Goal: Task Accomplishment & Management: Use online tool/utility

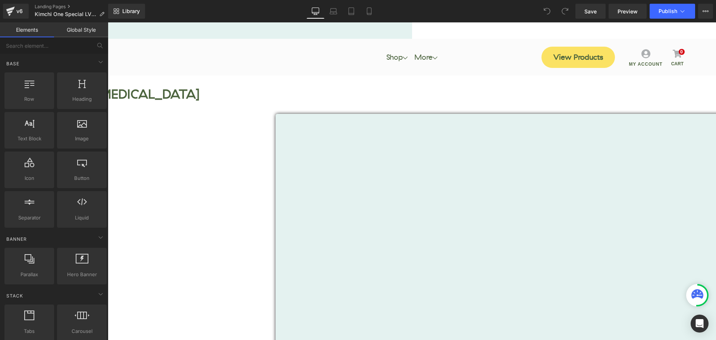
click at [616, 154] on div "Vimeo Row" at bounding box center [580, 287] width 944 height 346
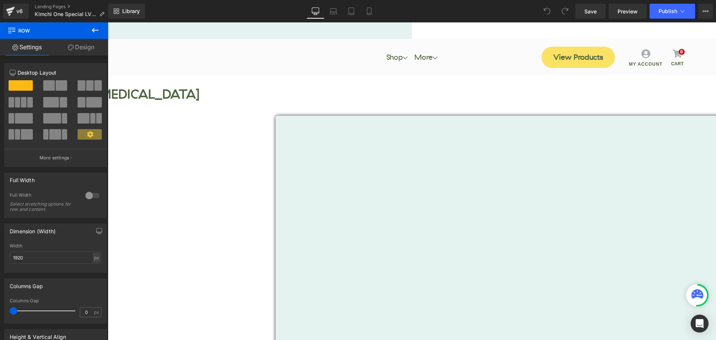
click at [108, 22] on icon at bounding box center [108, 22] width 0 height 0
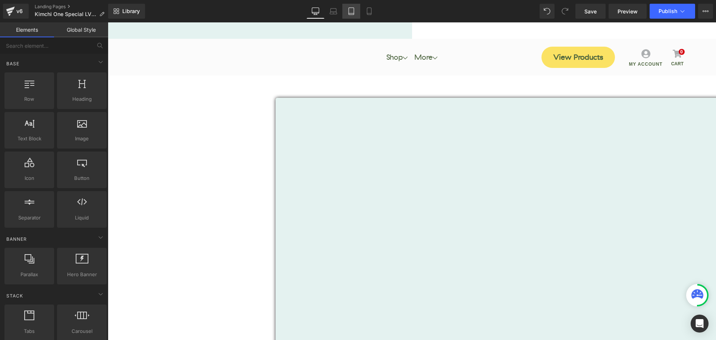
click at [357, 13] on link "Tablet" at bounding box center [352, 11] width 18 height 15
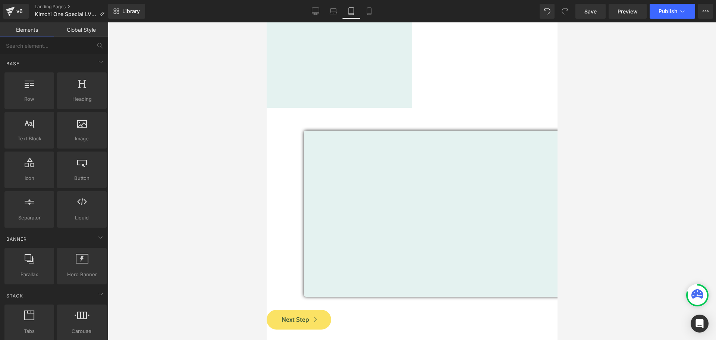
click at [266, 22] on icon at bounding box center [266, 22] width 0 height 0
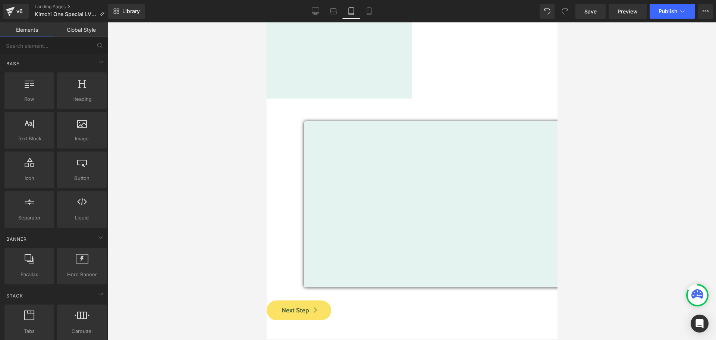
click at [128, 99] on div at bounding box center [128, 99] width 2 height 0
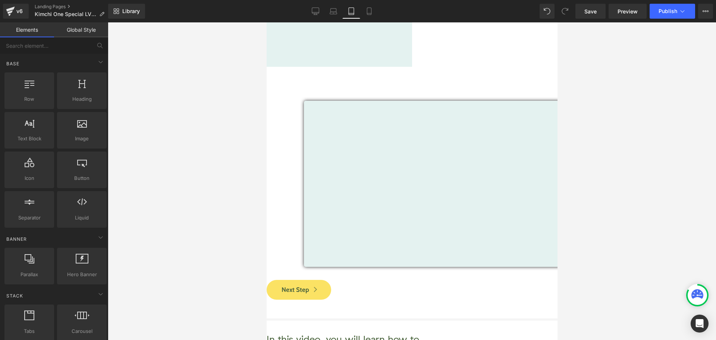
click at [266, 22] on icon at bounding box center [266, 22] width 0 height 0
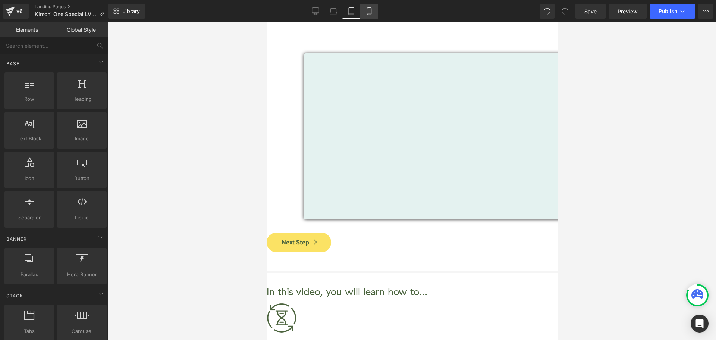
click at [369, 10] on icon at bounding box center [369, 10] width 7 height 7
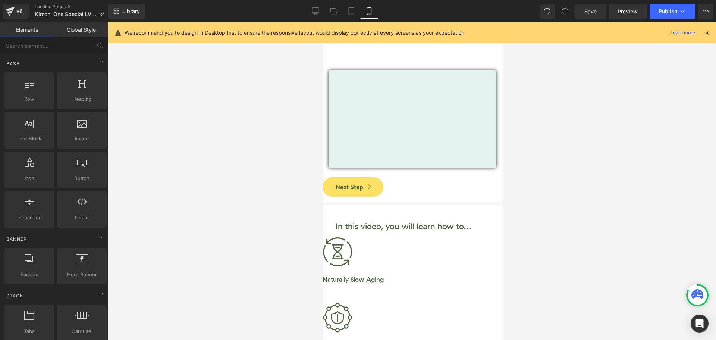
click at [711, 33] on div "We recommend you to design in Desktop first to ensure the responsive layout wou…" at bounding box center [412, 32] width 608 height 21
click at [710, 32] on icon at bounding box center [707, 32] width 7 height 7
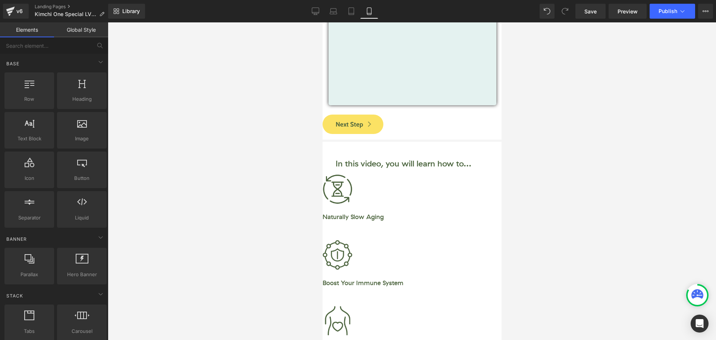
scroll to position [112, 0]
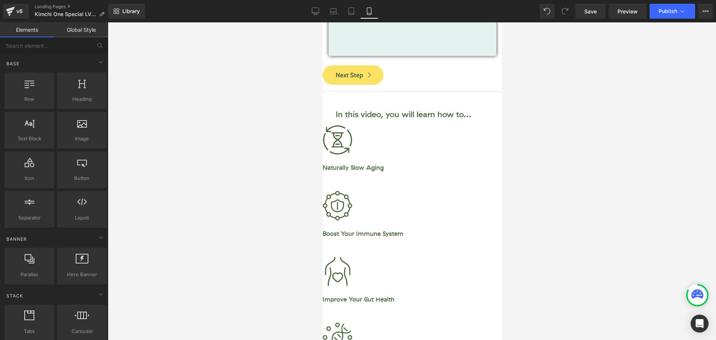
click at [702, 188] on div at bounding box center [412, 181] width 609 height 318
click at [322, 22] on icon at bounding box center [322, 22] width 0 height 0
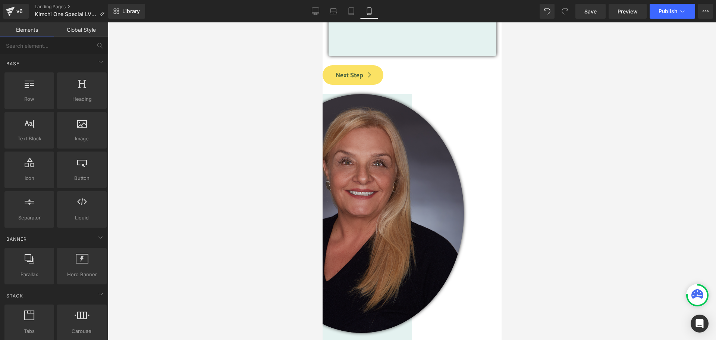
click at [322, 22] on icon at bounding box center [322, 22] width 0 height 0
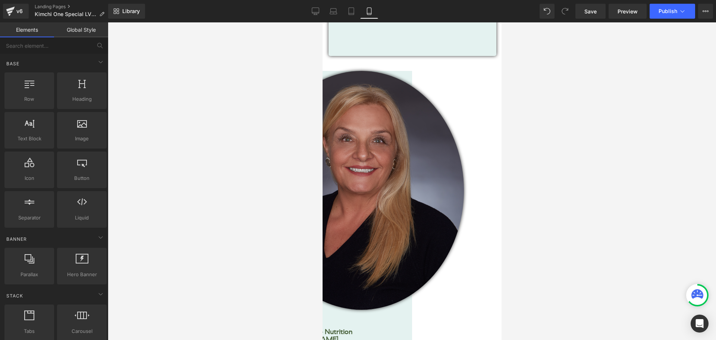
click at [322, 22] on icon at bounding box center [322, 22] width 0 height 0
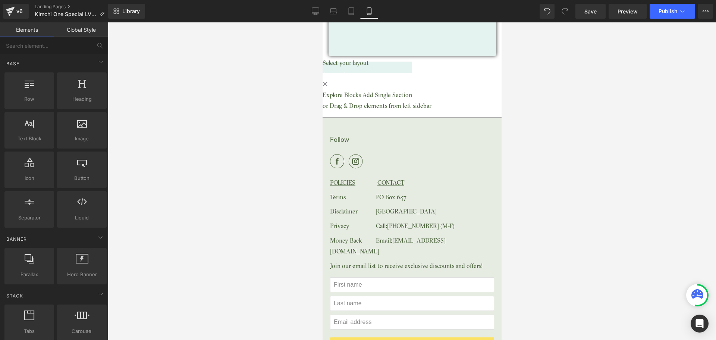
scroll to position [0, 0]
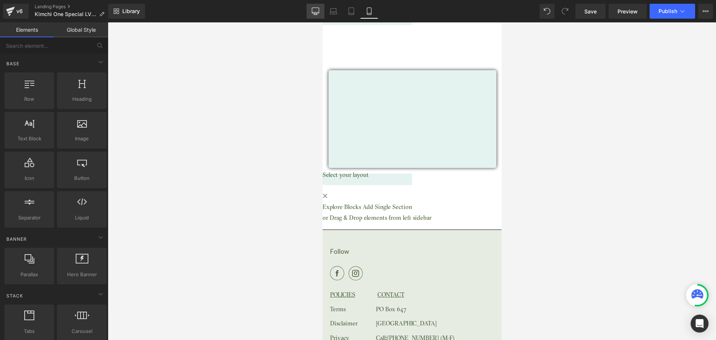
click at [313, 10] on icon at bounding box center [315, 10] width 7 height 7
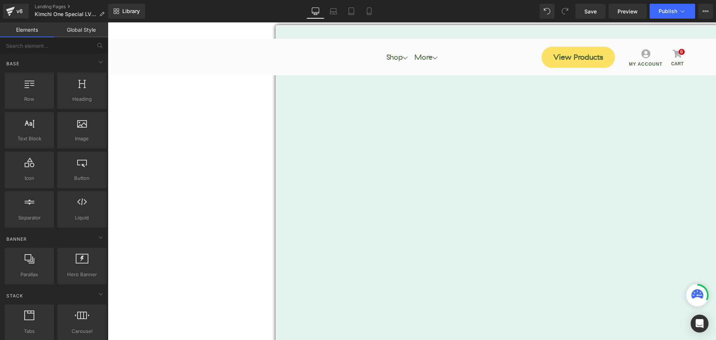
click at [108, 22] on icon at bounding box center [108, 22] width 0 height 0
click at [593, 18] on link "Save" at bounding box center [591, 11] width 30 height 15
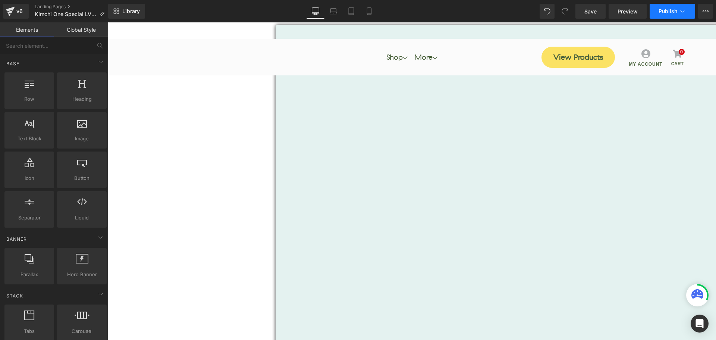
click at [662, 8] on span "Publish" at bounding box center [668, 11] width 19 height 6
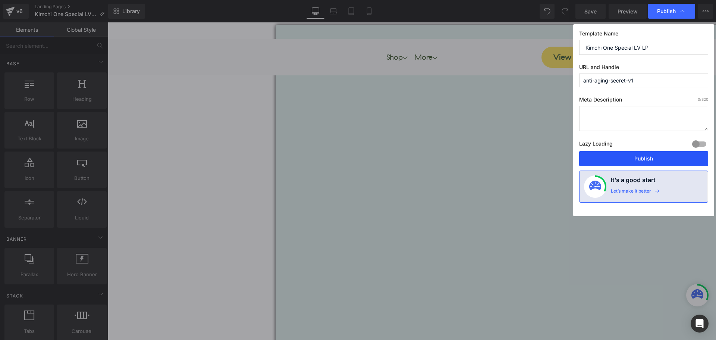
click at [655, 157] on button "Publish" at bounding box center [644, 158] width 129 height 15
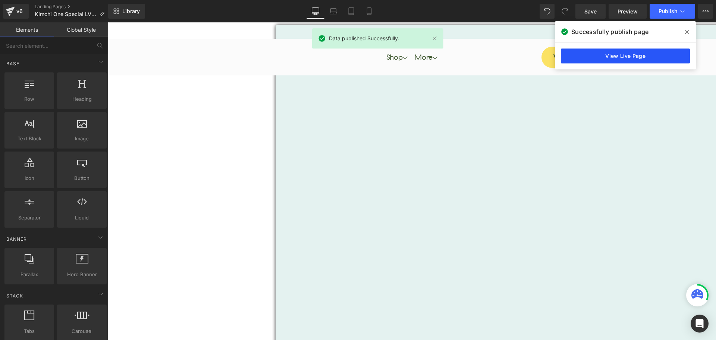
click at [620, 51] on link "View Live Page" at bounding box center [625, 56] width 129 height 15
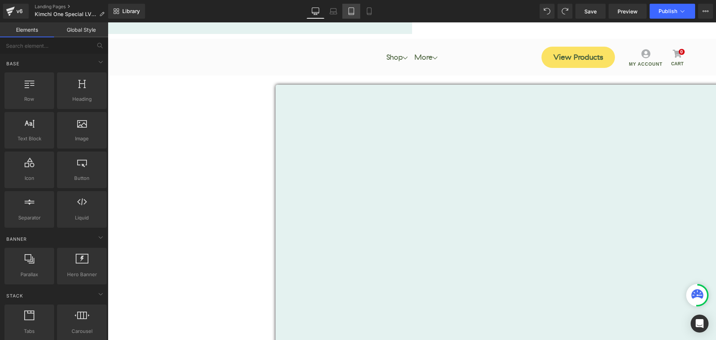
click at [353, 12] on icon at bounding box center [351, 10] width 7 height 7
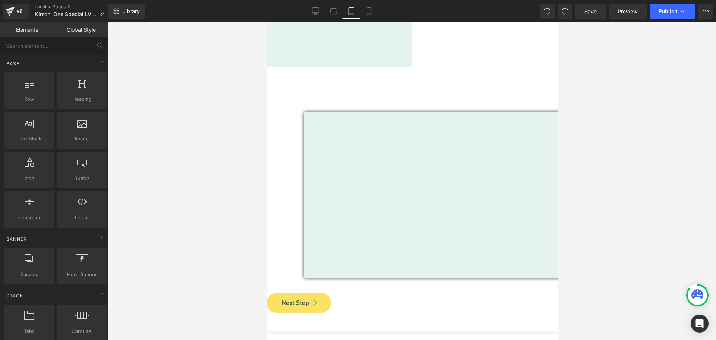
click at [266, 22] on link at bounding box center [266, 22] width 0 height 0
click at [266, 22] on icon at bounding box center [266, 22] width 0 height 0
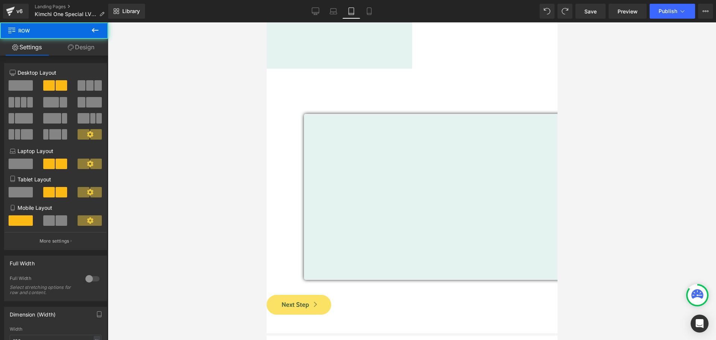
click at [274, 29] on div "Image" at bounding box center [272, 35] width 291 height 59
click at [80, 45] on link "Design" at bounding box center [81, 47] width 54 height 17
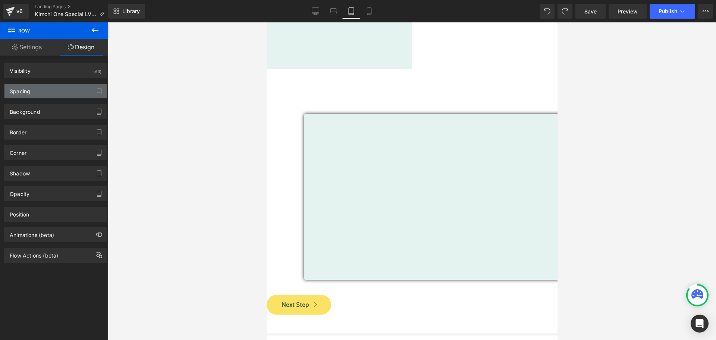
click at [46, 91] on div "Spacing" at bounding box center [55, 91] width 102 height 14
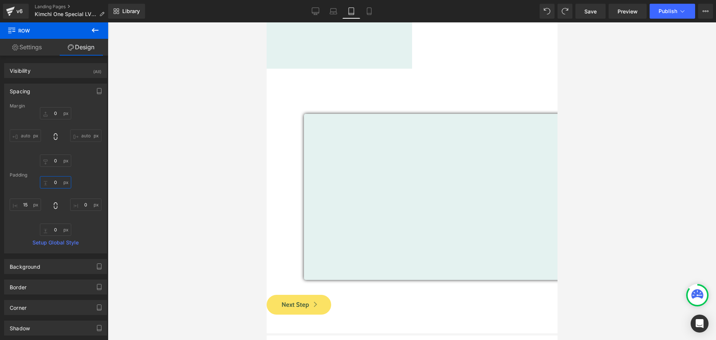
click at [54, 182] on input "0" at bounding box center [55, 182] width 31 height 12
click at [56, 183] on input "0" at bounding box center [55, 182] width 31 height 12
click at [56, 182] on input "0" at bounding box center [55, 182] width 31 height 12
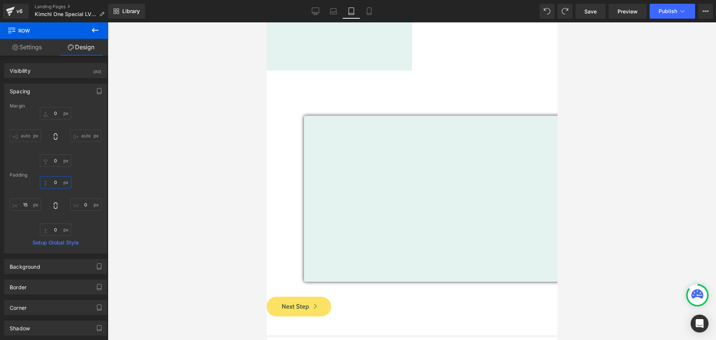
click at [56, 182] on input "0" at bounding box center [55, 182] width 31 height 12
click at [57, 111] on input "0" at bounding box center [55, 113] width 31 height 12
click at [54, 160] on input "0" at bounding box center [55, 160] width 31 height 12
click at [55, 113] on input "text" at bounding box center [55, 113] width 31 height 12
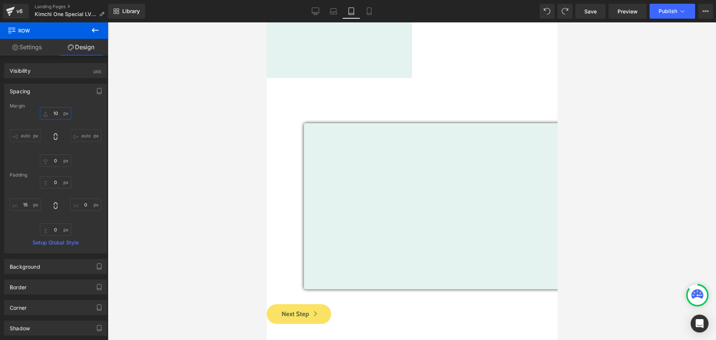
type input "100"
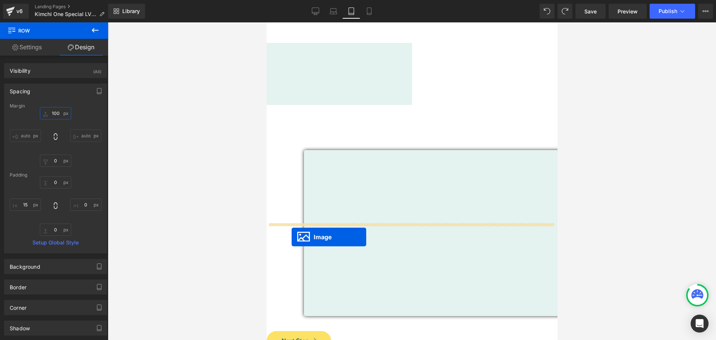
drag, startPoint x: 300, startPoint y: 62, endPoint x: 294, endPoint y: 238, distance: 176.6
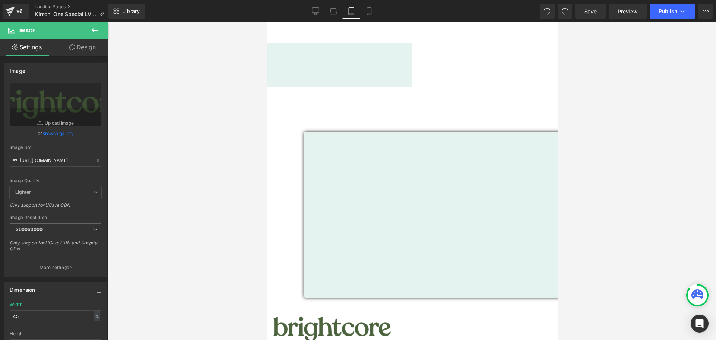
click at [266, 22] on icon at bounding box center [266, 22] width 0 height 0
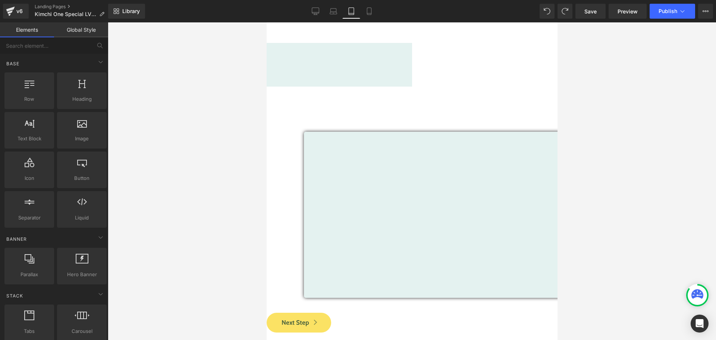
click at [266, 22] on link at bounding box center [266, 22] width 0 height 0
click at [266, 22] on icon at bounding box center [266, 22] width 0 height 0
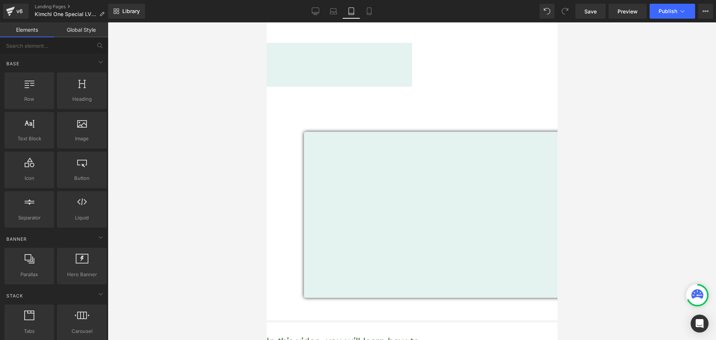
click at [266, 22] on icon at bounding box center [266, 22] width 0 height 0
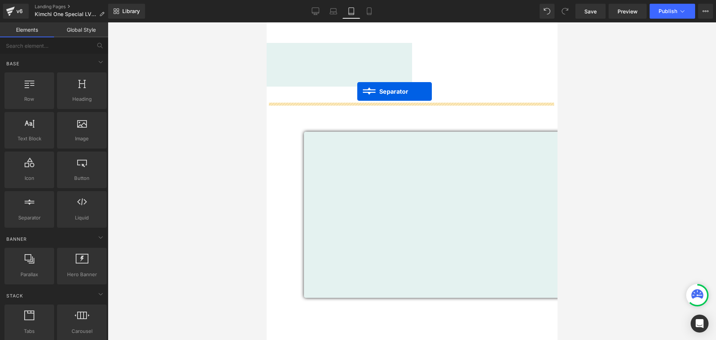
drag, startPoint x: 394, startPoint y: 250, endPoint x: 357, endPoint y: 91, distance: 163.1
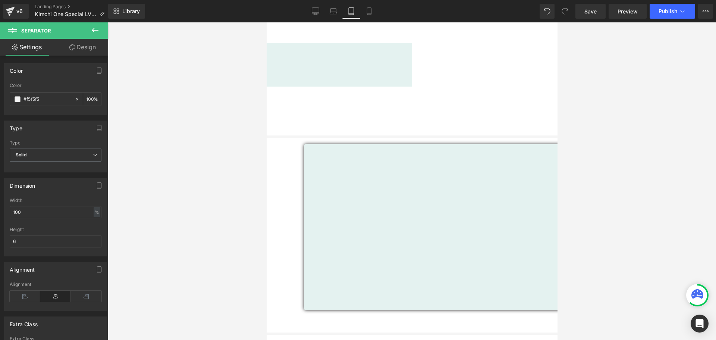
click at [266, 22] on span "Separator" at bounding box center [266, 22] width 0 height 0
click at [84, 49] on link "Design" at bounding box center [83, 47] width 54 height 17
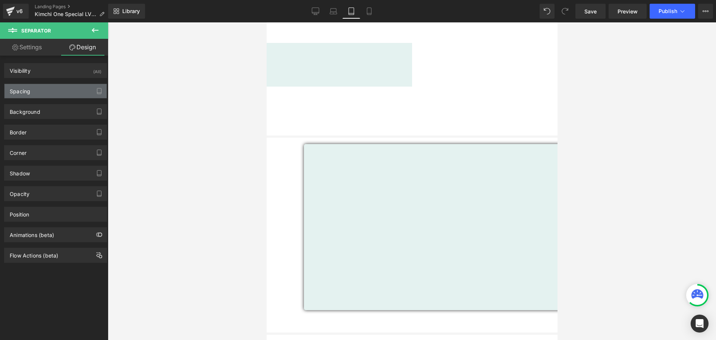
click at [40, 90] on div "Spacing" at bounding box center [55, 91] width 102 height 14
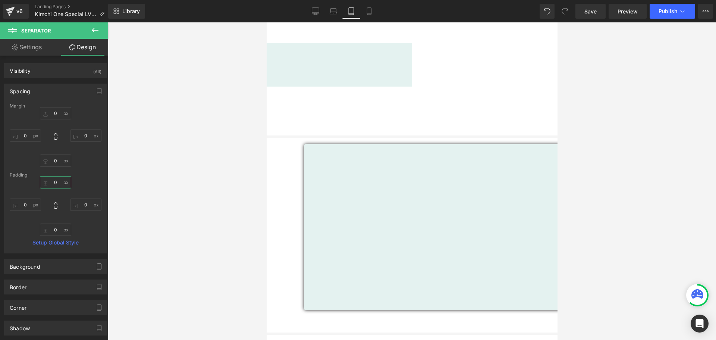
click at [53, 182] on input "0" at bounding box center [55, 182] width 31 height 12
click at [57, 229] on input "0" at bounding box center [55, 230] width 31 height 12
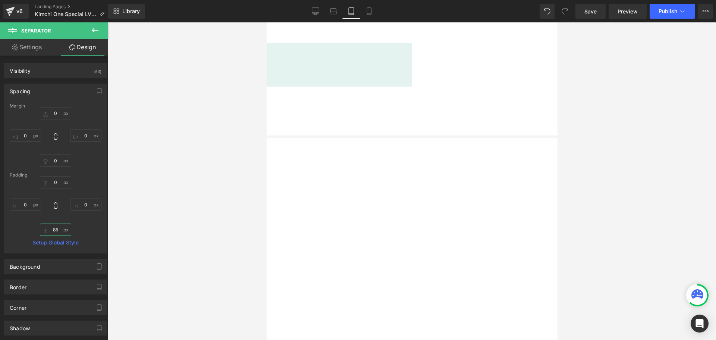
type input "8"
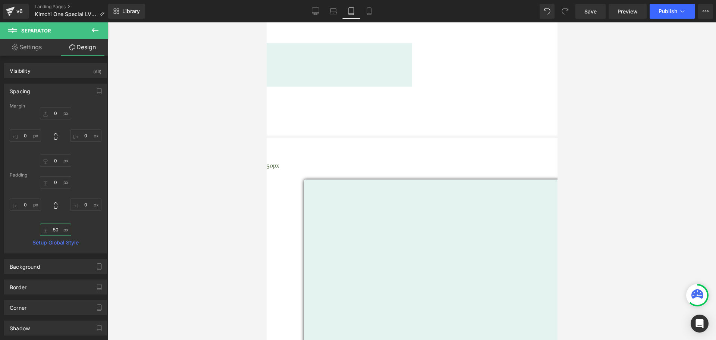
type input "5"
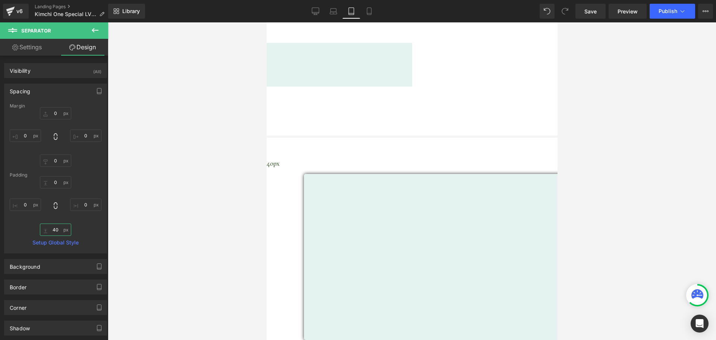
type input "40"
click at [266, 22] on icon at bounding box center [266, 22] width 0 height 0
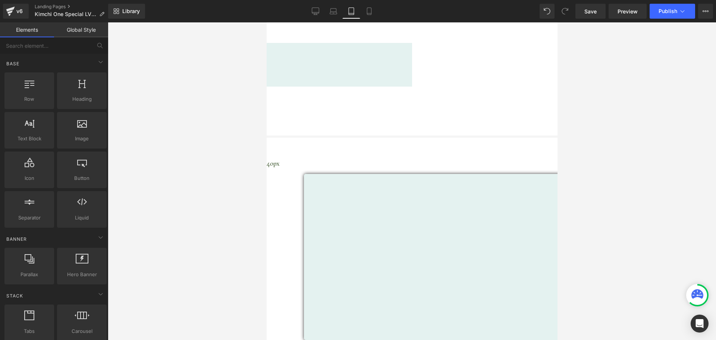
click at [590, 96] on div at bounding box center [412, 181] width 609 height 318
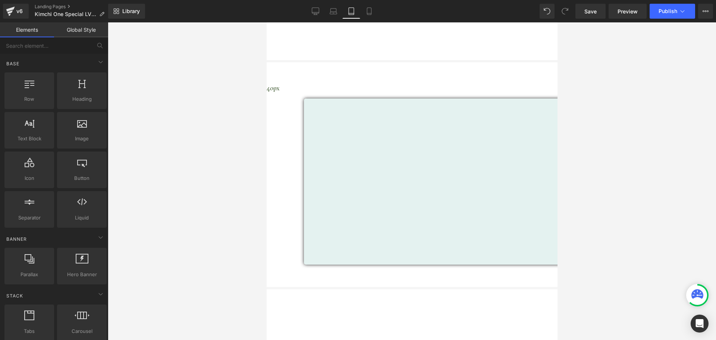
scroll to position [149, 0]
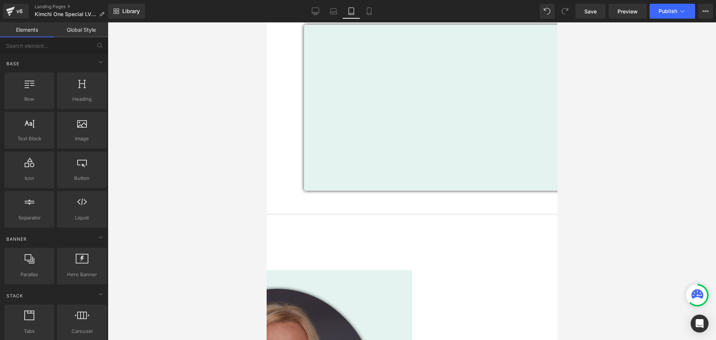
click at [266, 22] on icon at bounding box center [266, 22] width 0 height 0
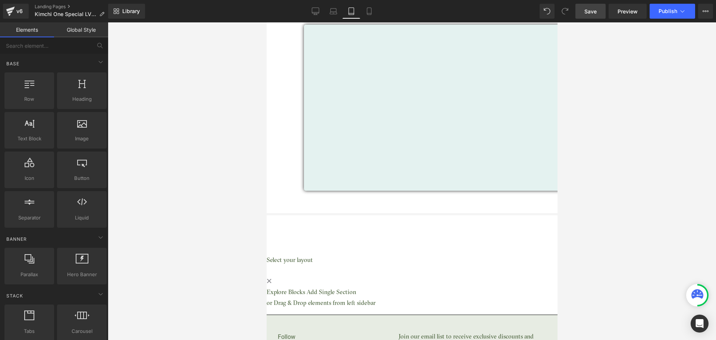
click at [593, 14] on span "Save" at bounding box center [591, 11] width 12 height 8
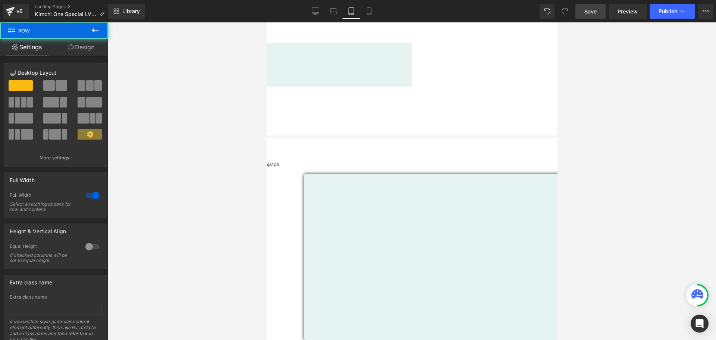
click at [387, 43] on div "Row Row Row" at bounding box center [266, 64] width 291 height 42
click at [309, 11] on link "Desktop" at bounding box center [316, 11] width 18 height 15
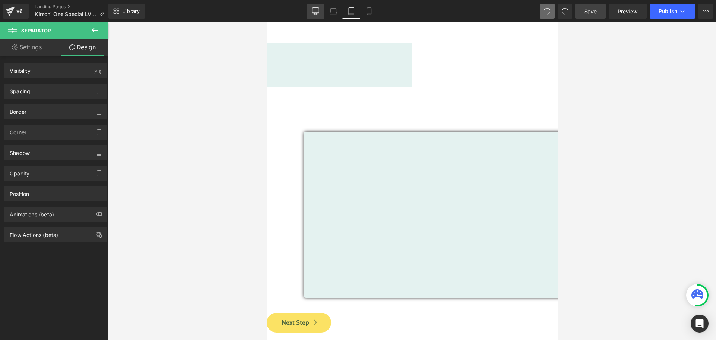
click at [311, 10] on link "Desktop" at bounding box center [316, 11] width 18 height 15
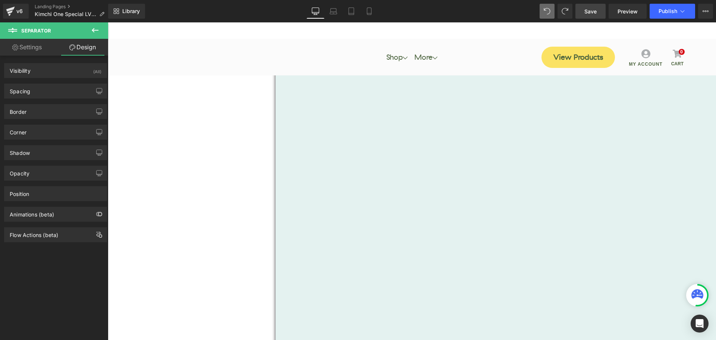
click at [134, 44] on div at bounding box center [108, 49] width 609 height 11
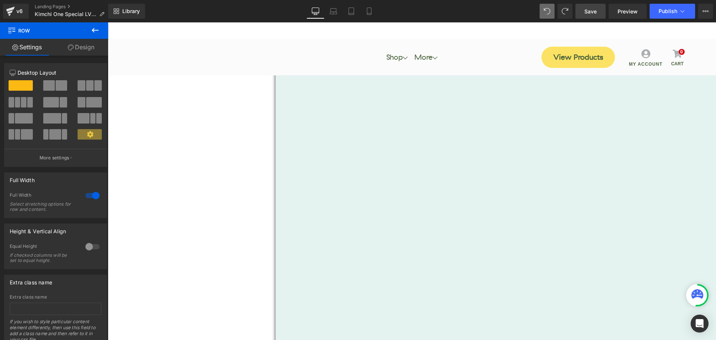
click at [86, 48] on link "Design" at bounding box center [81, 47] width 54 height 17
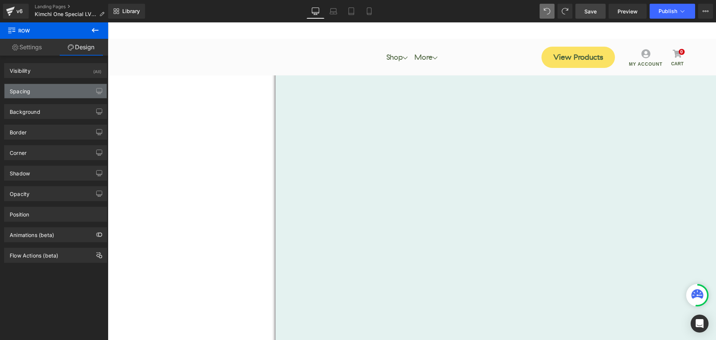
click at [64, 89] on div "Spacing" at bounding box center [55, 91] width 102 height 14
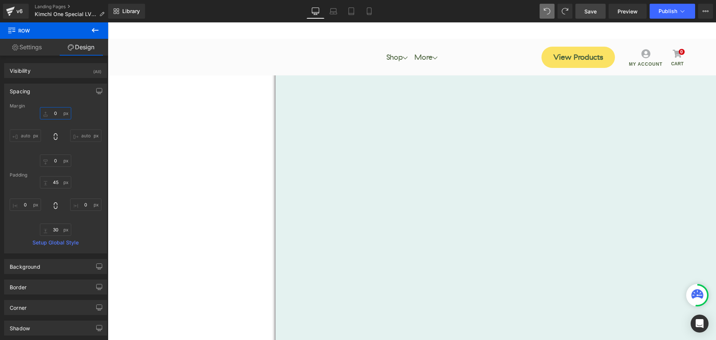
click at [56, 111] on input "0" at bounding box center [55, 113] width 31 height 12
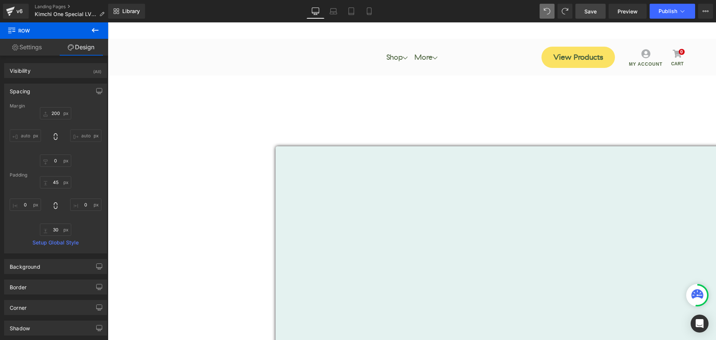
type input "0"
type input "45"
type input "0"
type input "30"
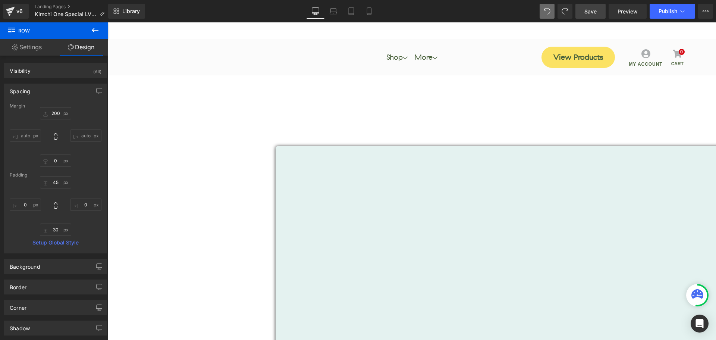
type input "0"
type input "45"
type input "0"
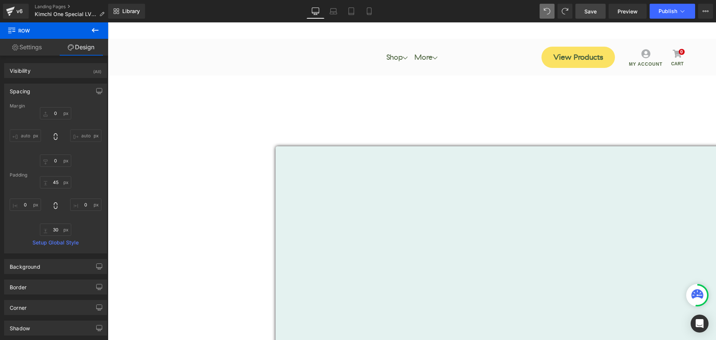
type input "30"
type input "0"
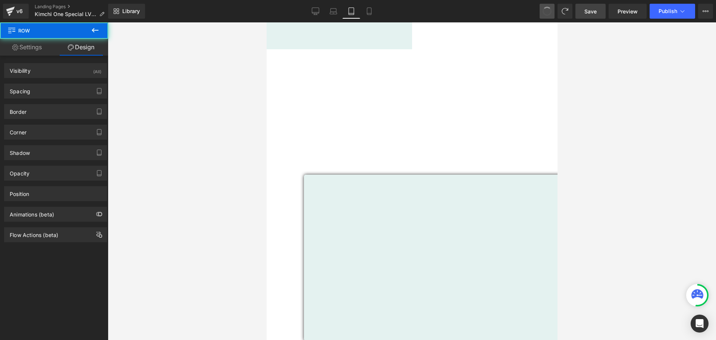
click at [551, 5] on button at bounding box center [547, 11] width 15 height 15
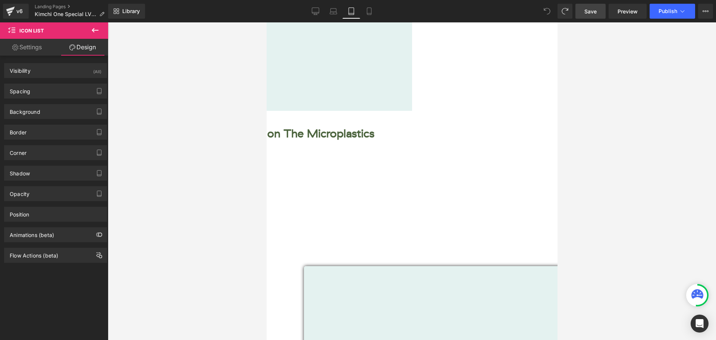
click at [549, 11] on icon at bounding box center [547, 11] width 7 height 7
click at [546, 9] on icon at bounding box center [547, 11] width 7 height 7
click at [317, 11] on icon at bounding box center [315, 10] width 7 height 7
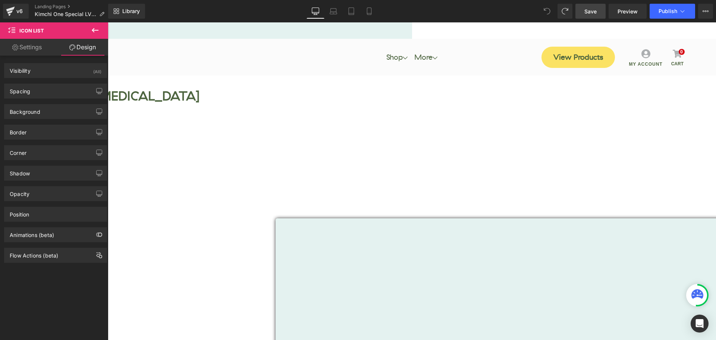
click at [412, 88] on h2 "[PERSON_NAME] Interview on The Microplastics [MEDICAL_DATA]" at bounding box center [108, 96] width 609 height 16
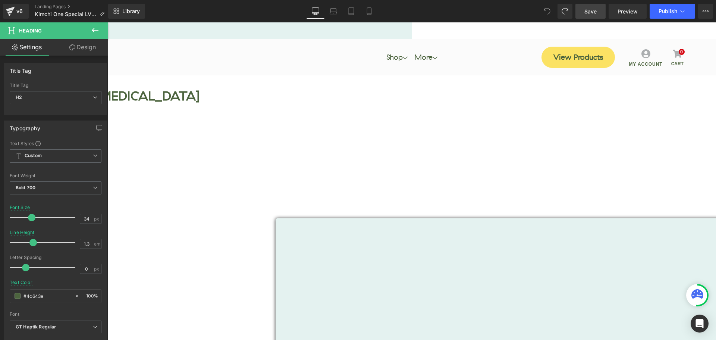
click at [85, 47] on link "Design" at bounding box center [83, 47] width 54 height 17
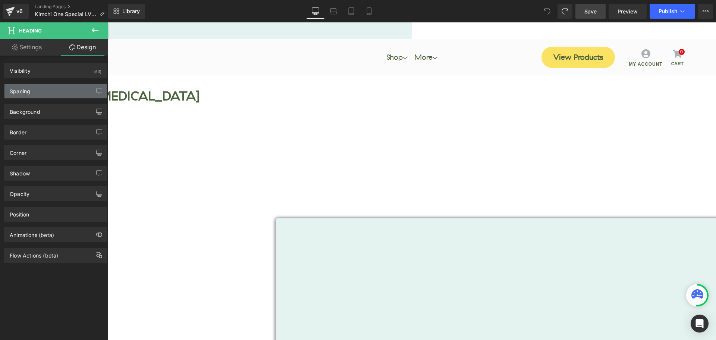
click at [32, 87] on div "Spacing" at bounding box center [55, 91] width 102 height 14
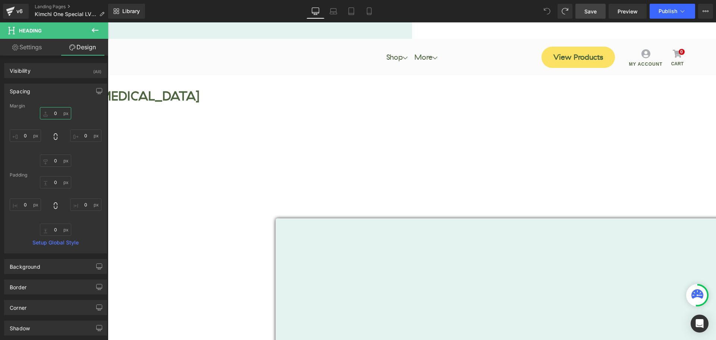
click at [56, 110] on input "0" at bounding box center [55, 113] width 31 height 12
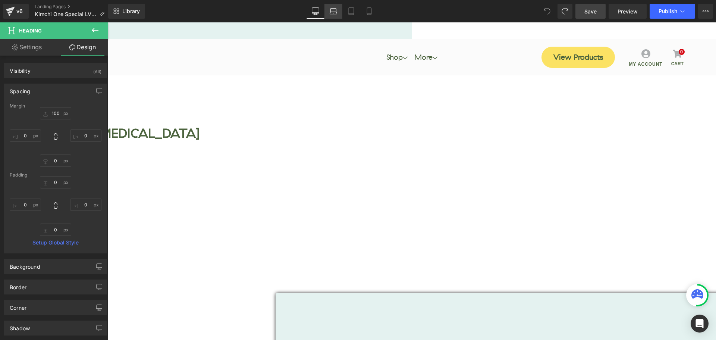
click at [335, 11] on icon at bounding box center [333, 10] width 7 height 7
type input "100"
type input "0"
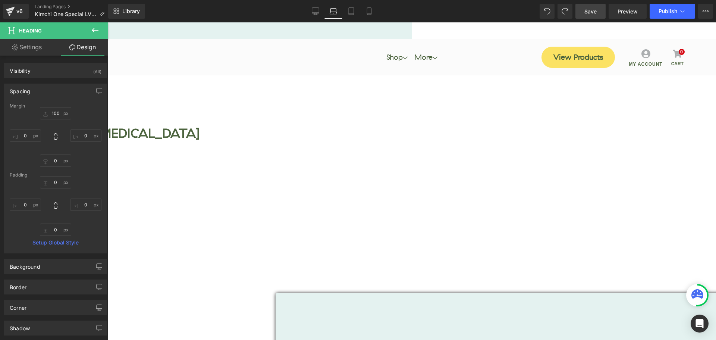
type input "1"
type input "0"
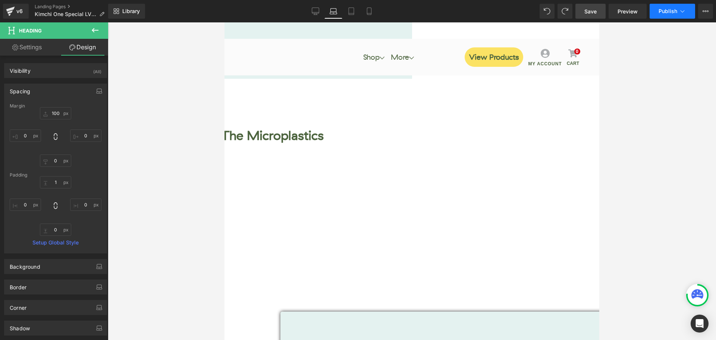
click at [659, 13] on span "Publish" at bounding box center [668, 11] width 19 height 6
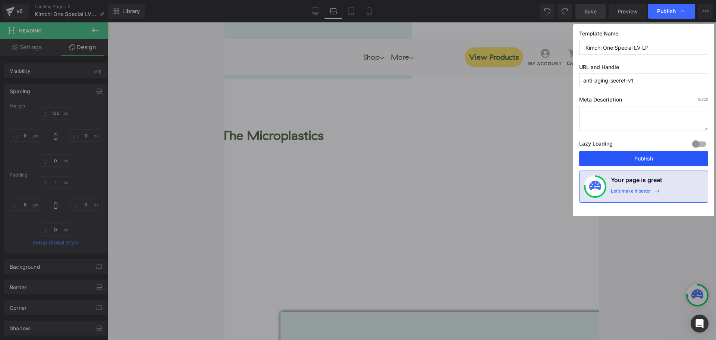
click at [655, 155] on button "Publish" at bounding box center [644, 158] width 129 height 15
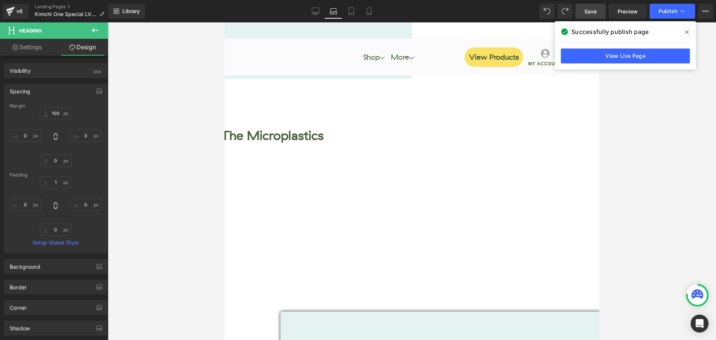
click at [689, 30] on icon at bounding box center [687, 32] width 4 height 6
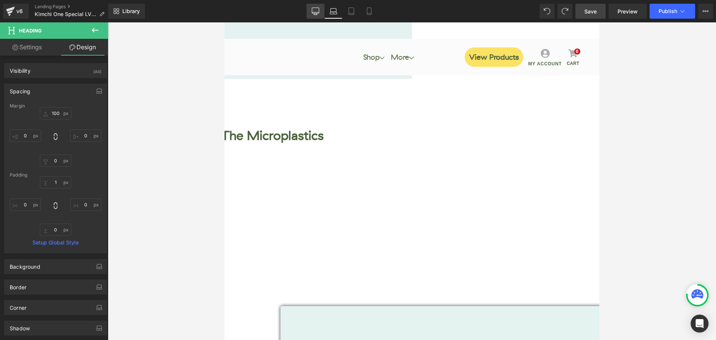
click at [321, 9] on link "Desktop" at bounding box center [316, 11] width 18 height 15
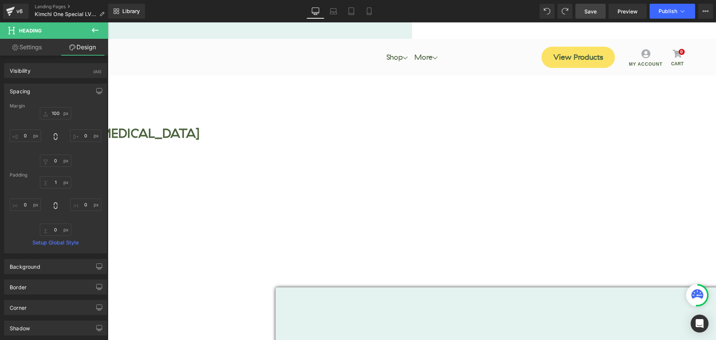
type input "100"
type input "0"
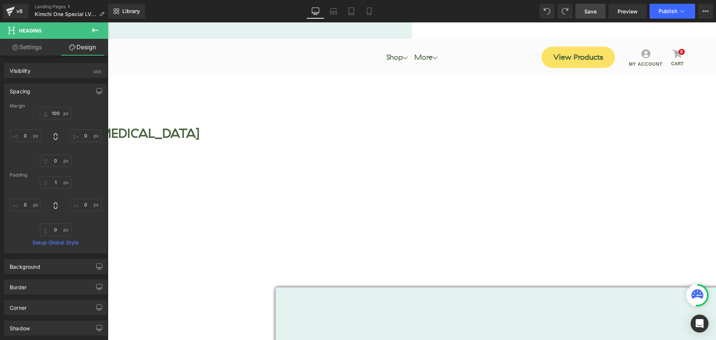
type input "0"
click at [108, 22] on icon at bounding box center [108, 22] width 0 height 0
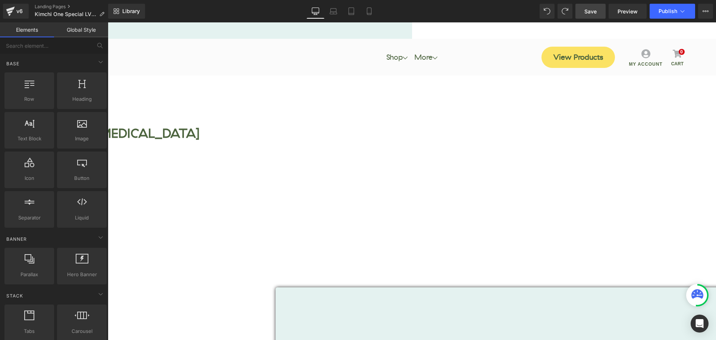
click at [108, 22] on link at bounding box center [108, 22] width 0 height 0
click at [108, 22] on icon at bounding box center [108, 22] width 0 height 0
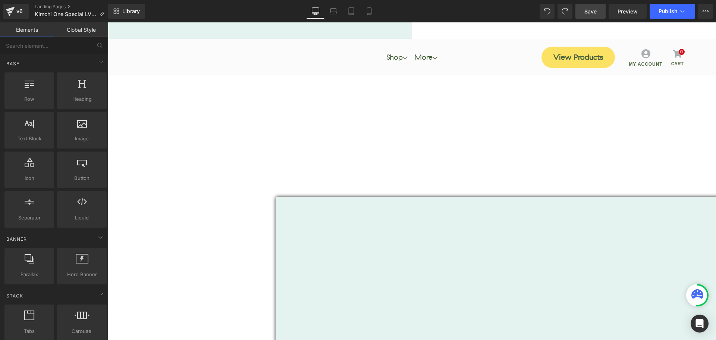
click at [141, 100] on div at bounding box center [108, 105] width 609 height 11
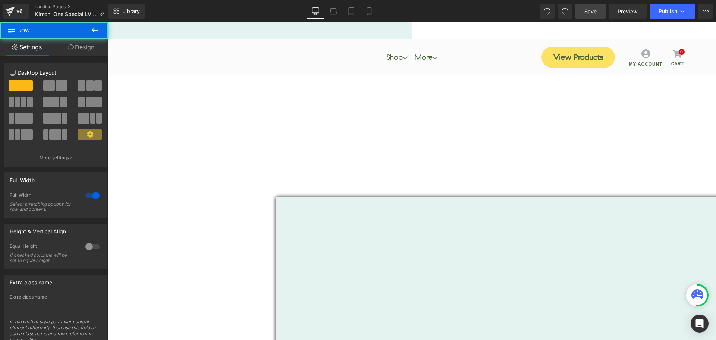
click at [93, 49] on link "Design" at bounding box center [81, 47] width 54 height 17
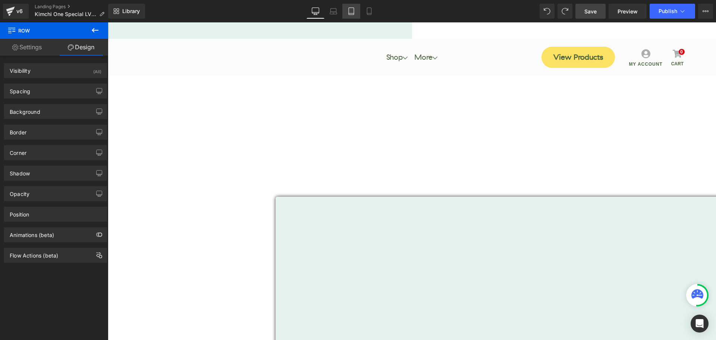
click at [344, 11] on link "Tablet" at bounding box center [352, 11] width 18 height 15
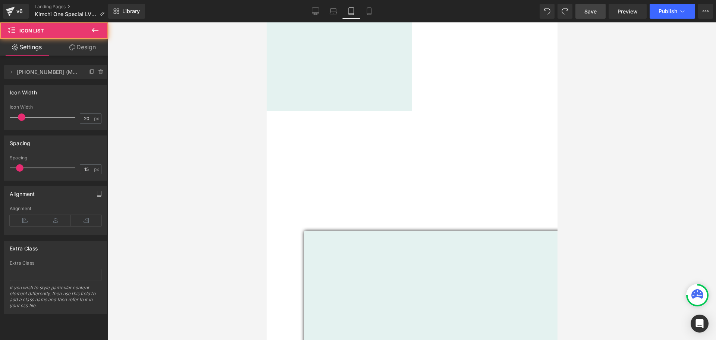
click at [128, 68] on div at bounding box center [128, 68] width 2 height 0
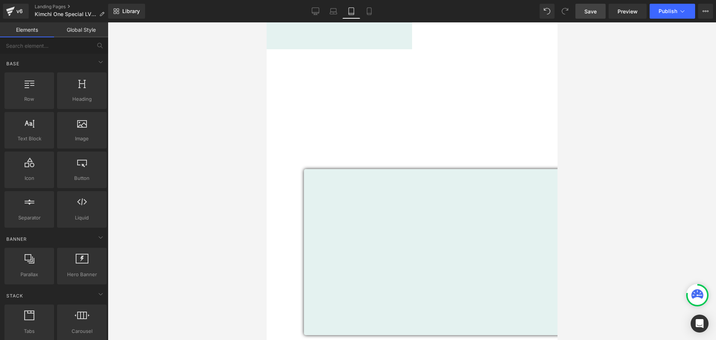
click at [588, 11] on span "Save" at bounding box center [591, 11] width 12 height 8
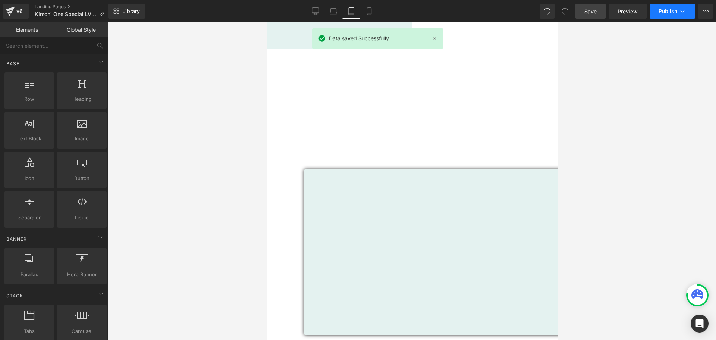
click at [664, 12] on span "Publish" at bounding box center [668, 11] width 19 height 6
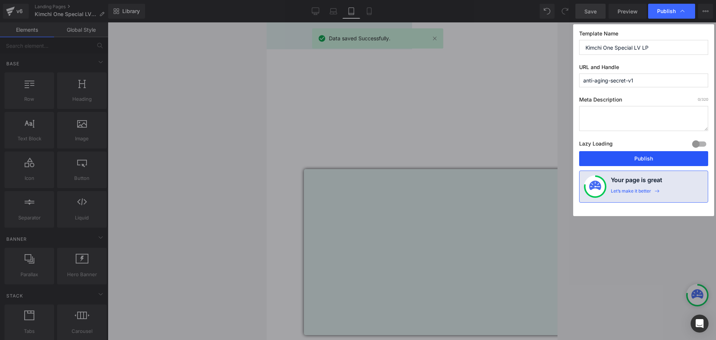
click at [663, 159] on button "Publish" at bounding box center [644, 158] width 129 height 15
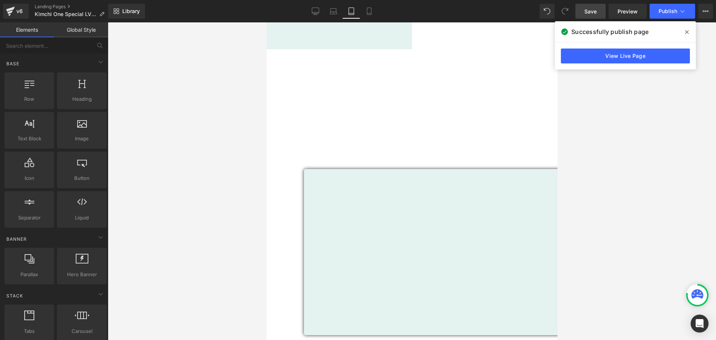
click at [684, 32] on span at bounding box center [687, 32] width 12 height 12
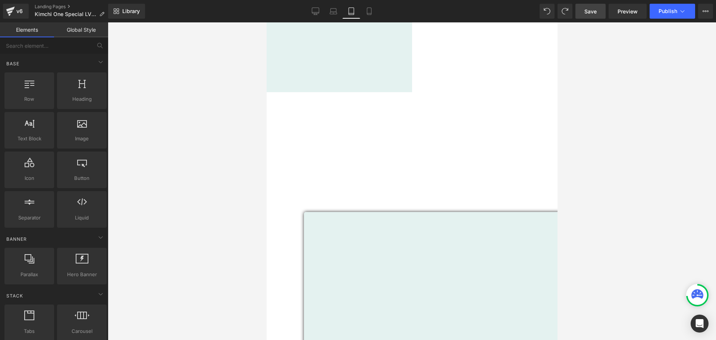
click at [266, 22] on link at bounding box center [266, 22] width 0 height 0
click at [266, 22] on icon at bounding box center [266, 22] width 0 height 0
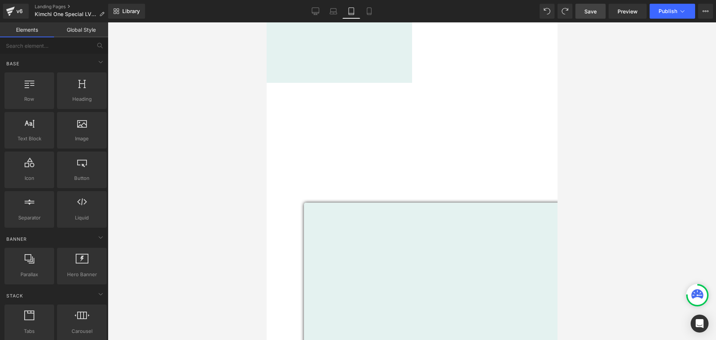
click at [266, 22] on span "Icon" at bounding box center [266, 22] width 0 height 0
click at [585, 12] on span "Save" at bounding box center [591, 11] width 12 height 8
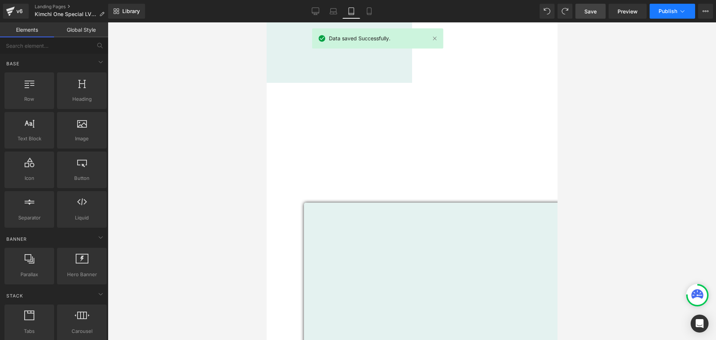
click at [669, 16] on button "Publish" at bounding box center [673, 11] width 46 height 15
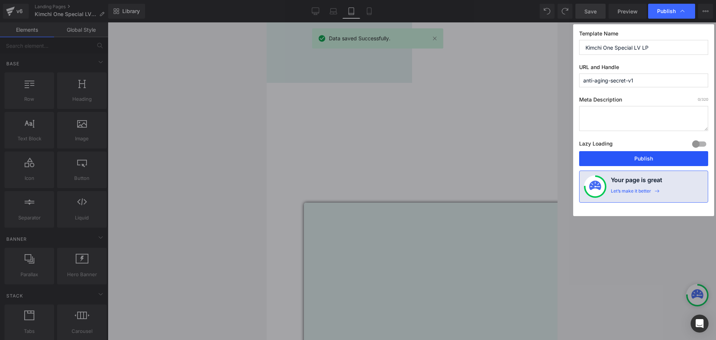
click at [649, 157] on button "Publish" at bounding box center [644, 158] width 129 height 15
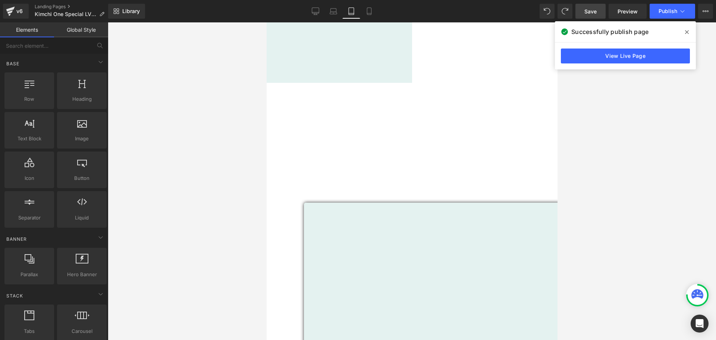
click at [688, 32] on icon at bounding box center [687, 32] width 4 height 6
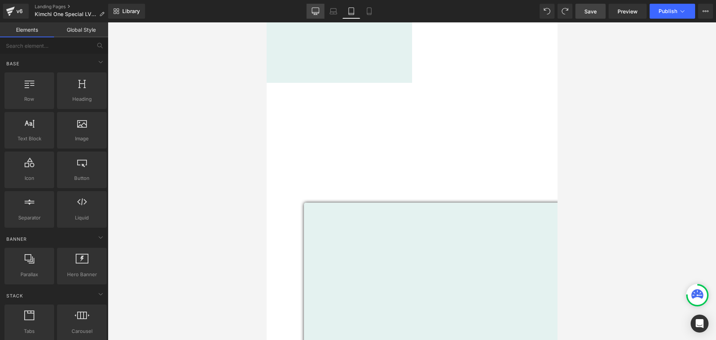
click at [316, 14] on icon at bounding box center [315, 10] width 7 height 7
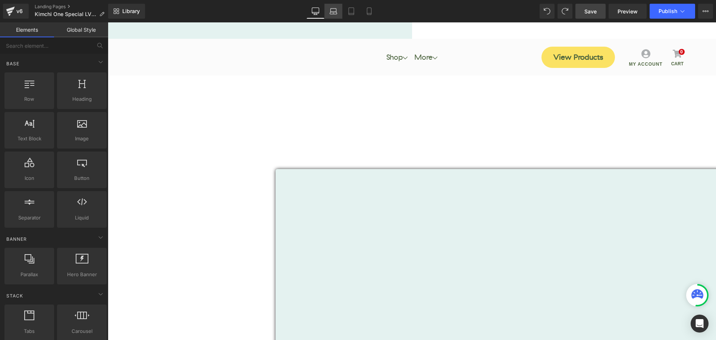
click at [331, 15] on link "Laptop" at bounding box center [334, 11] width 18 height 15
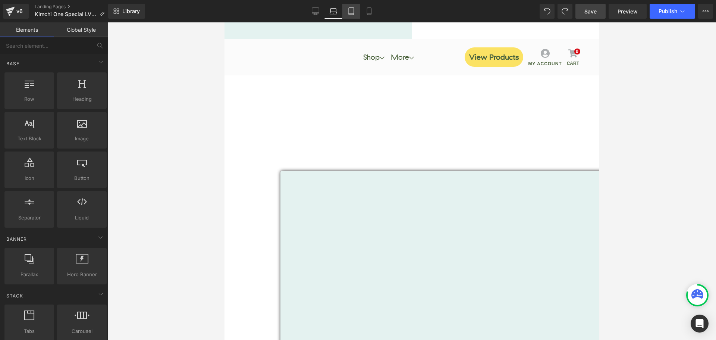
click at [343, 11] on link "Tablet" at bounding box center [352, 11] width 18 height 15
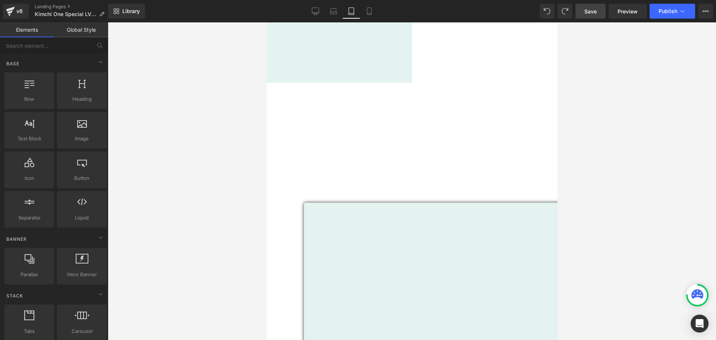
click at [280, 42] on div "Icon List [GEOGRAPHIC_DATA]" at bounding box center [269, 43] width 297 height 75
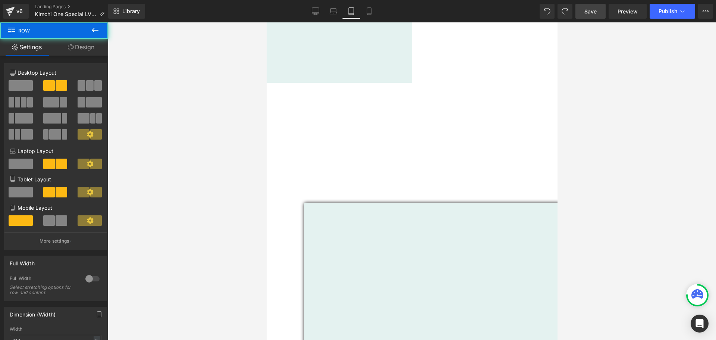
click at [92, 46] on link "Design" at bounding box center [81, 47] width 54 height 17
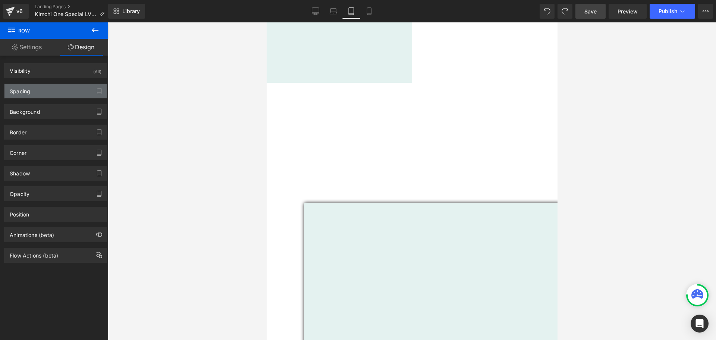
type input "0"
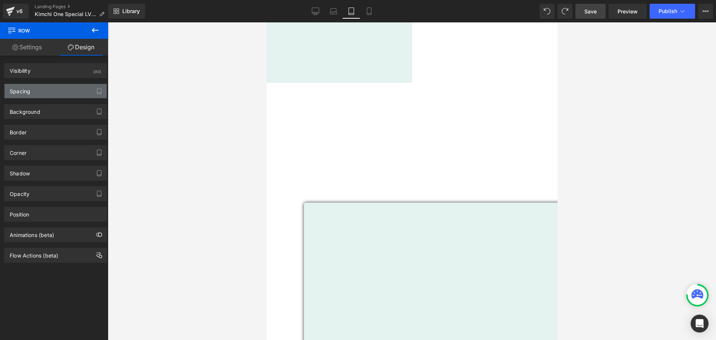
type input "15"
click at [40, 90] on div "Spacing" at bounding box center [55, 91] width 102 height 14
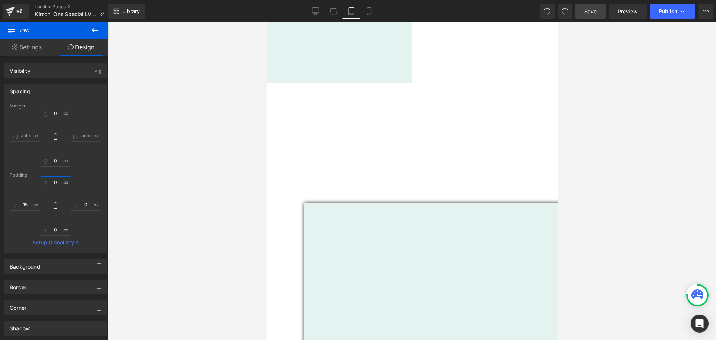
click at [58, 187] on input "0" at bounding box center [55, 182] width 31 height 12
type input "25"
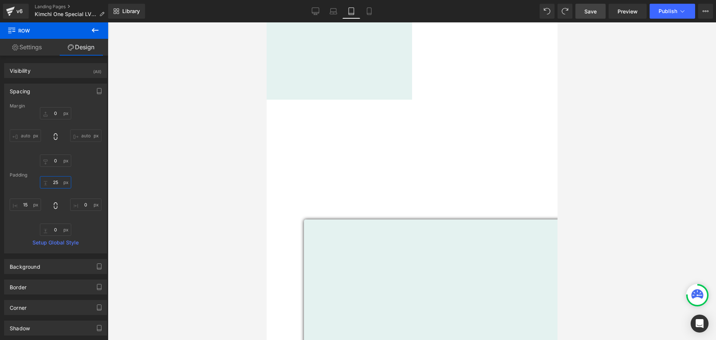
click at [57, 180] on input "25" at bounding box center [55, 182] width 31 height 12
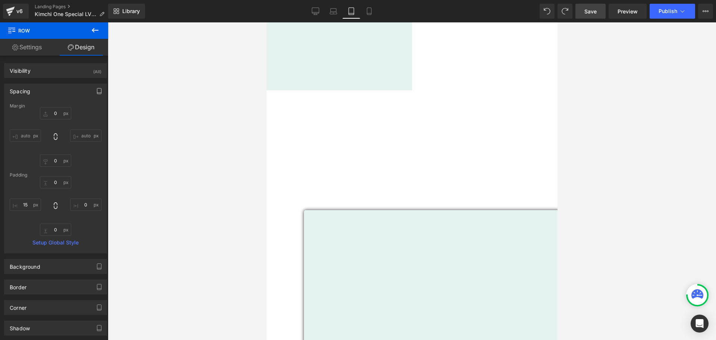
click at [97, 90] on icon "button" at bounding box center [99, 91] width 4 height 6
click at [20, 111] on button "Desktop" at bounding box center [17, 107] width 26 height 13
type input "0"
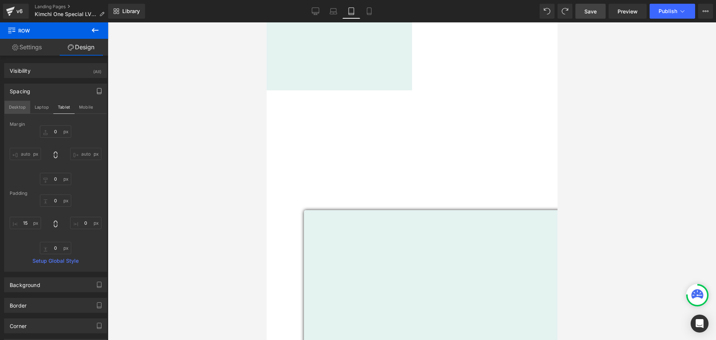
type input "0"
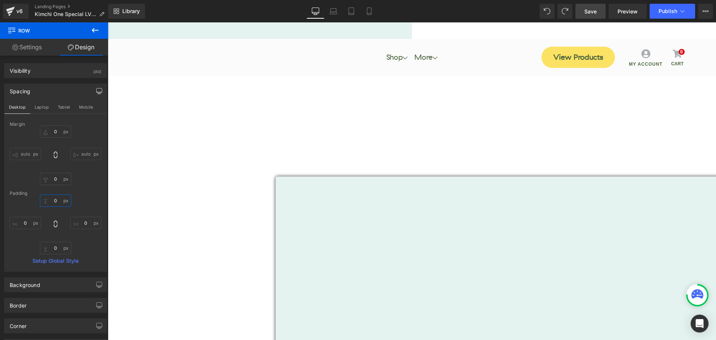
click at [54, 200] on input "0" at bounding box center [55, 200] width 31 height 12
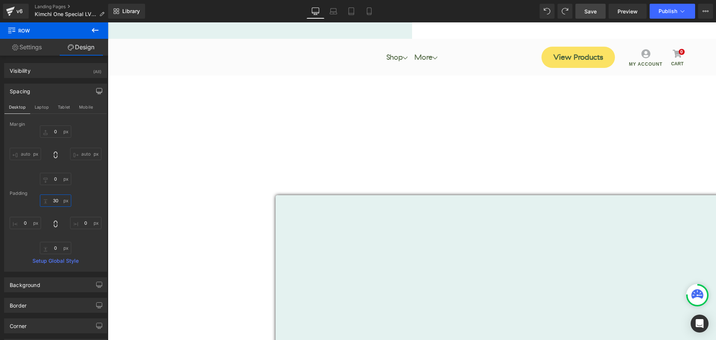
type input "30"
click at [592, 12] on span "Save" at bounding box center [591, 11] width 12 height 8
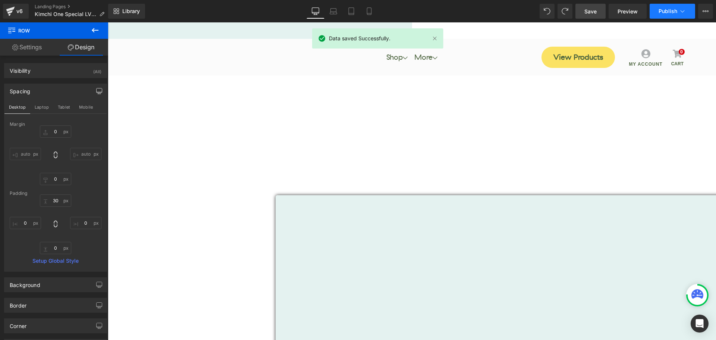
click at [678, 13] on button "Publish" at bounding box center [673, 11] width 46 height 15
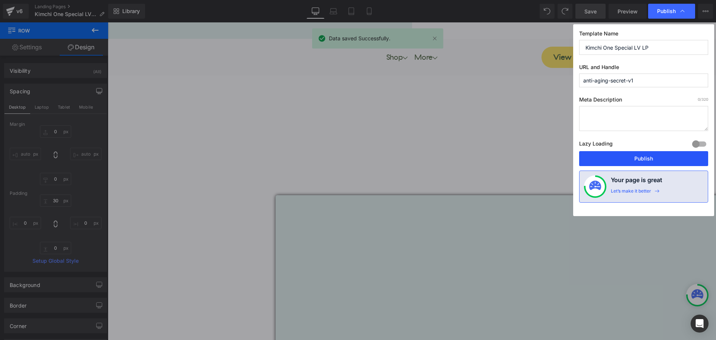
click at [664, 164] on button "Publish" at bounding box center [644, 158] width 129 height 15
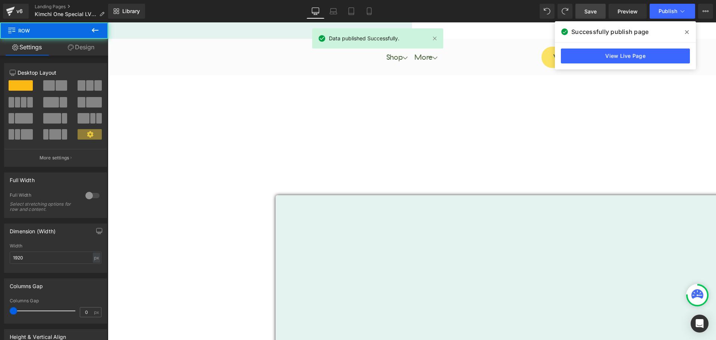
click at [685, 33] on span at bounding box center [687, 32] width 12 height 12
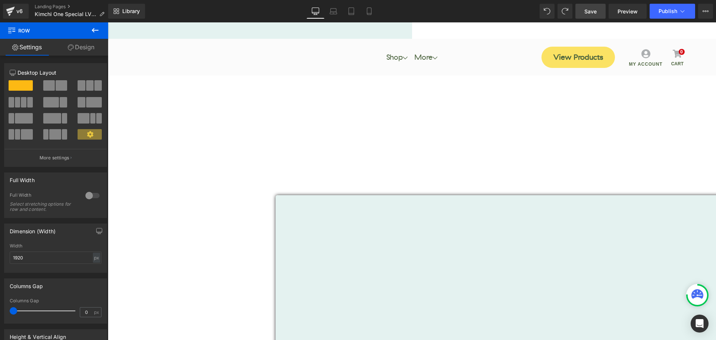
click at [108, 22] on icon at bounding box center [108, 22] width 0 height 0
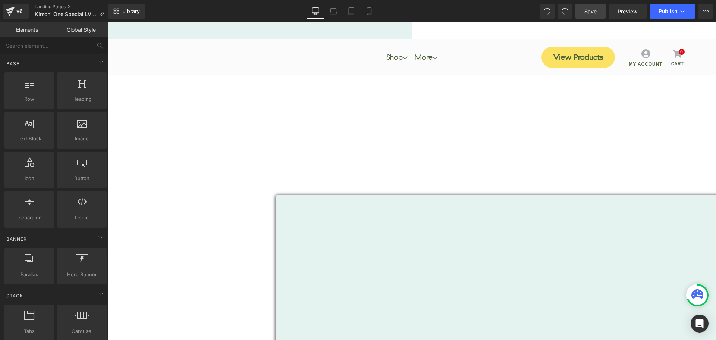
click at [108, 22] on icon at bounding box center [108, 22] width 0 height 0
click at [108, 22] on link at bounding box center [108, 22] width 0 height 0
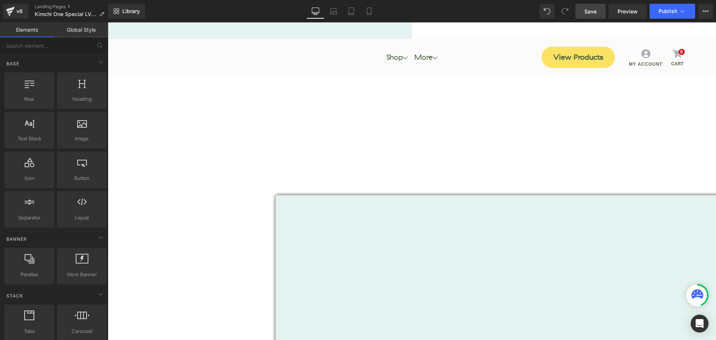
click at [108, 22] on icon at bounding box center [108, 22] width 0 height 0
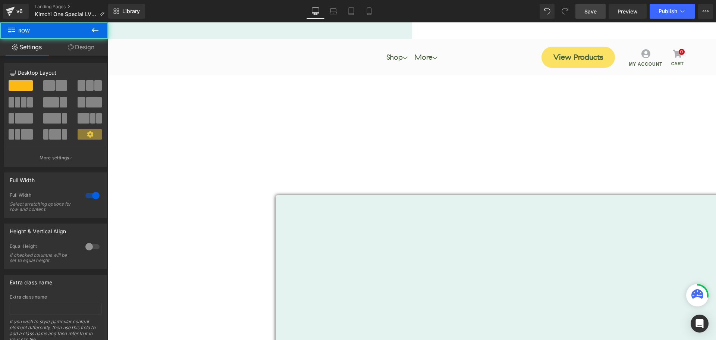
click at [412, 98] on div at bounding box center [108, 103] width 609 height 11
click at [590, 14] on span "Save" at bounding box center [591, 11] width 12 height 8
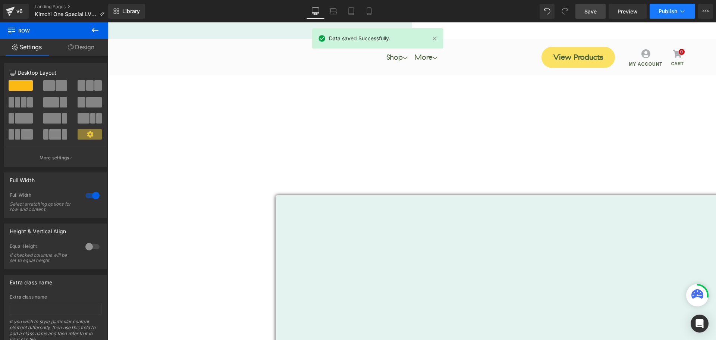
click at [664, 8] on span "Publish" at bounding box center [668, 11] width 19 height 6
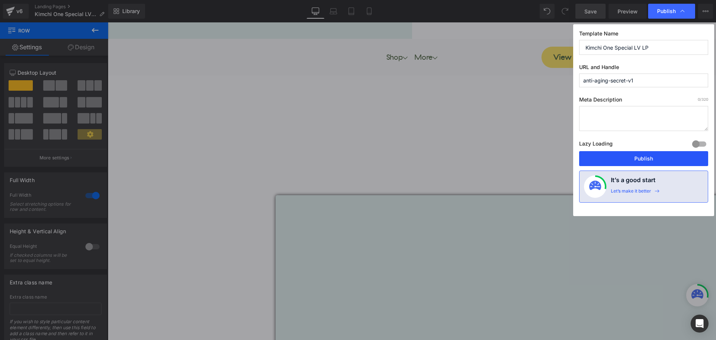
click at [639, 158] on button "Publish" at bounding box center [644, 158] width 129 height 15
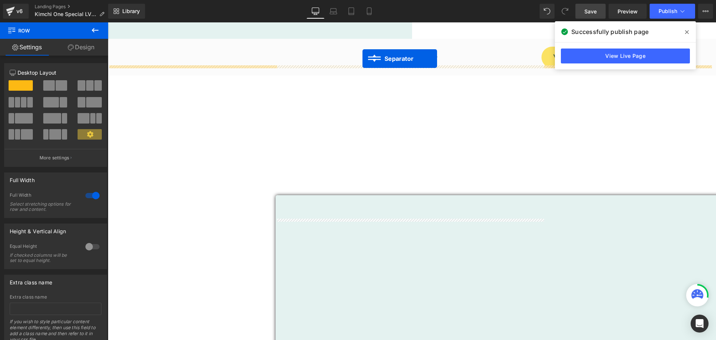
drag, startPoint x: 396, startPoint y: 236, endPoint x: 363, endPoint y: 59, distance: 180.3
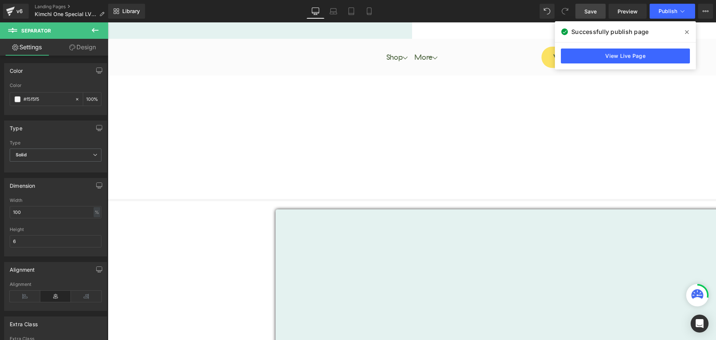
click at [688, 31] on icon at bounding box center [687, 32] width 4 height 4
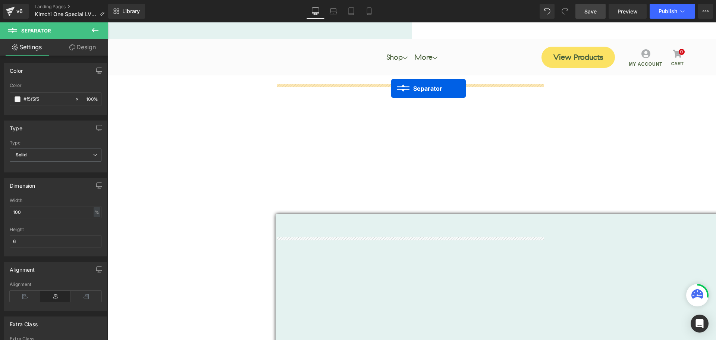
drag, startPoint x: 394, startPoint y: 72, endPoint x: 391, endPoint y: 88, distance: 16.9
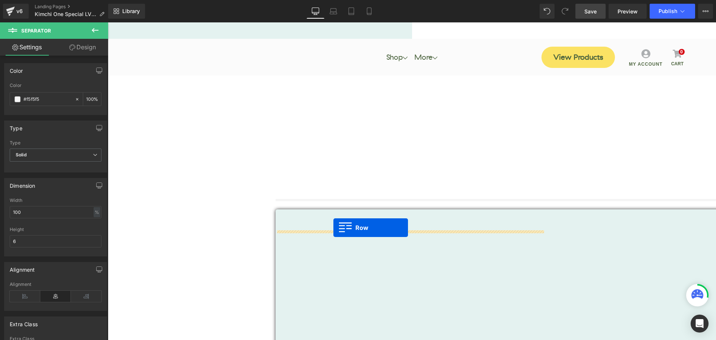
drag, startPoint x: 130, startPoint y: 248, endPoint x: 334, endPoint y: 228, distance: 204.4
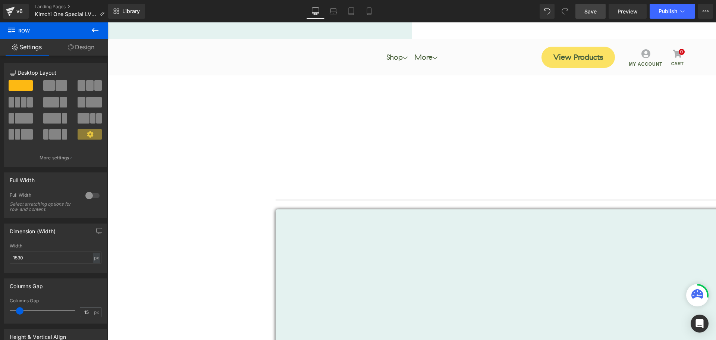
click at [108, 22] on span "Separator" at bounding box center [108, 22] width 0 height 0
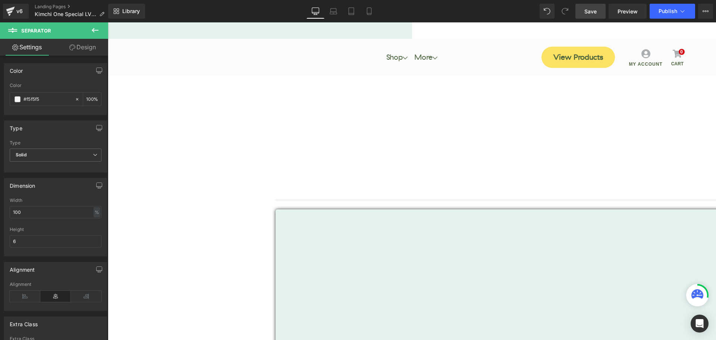
click at [84, 51] on link "Design" at bounding box center [83, 47] width 54 height 17
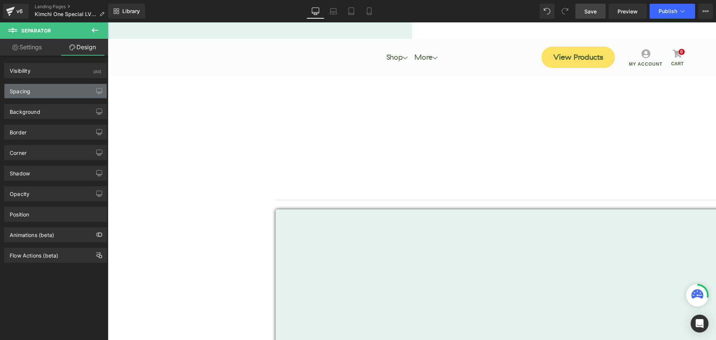
type input "0"
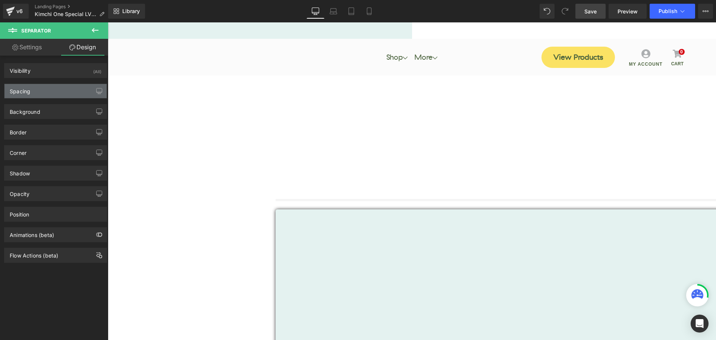
type input "0"
click at [44, 94] on div "Spacing" at bounding box center [55, 91] width 102 height 14
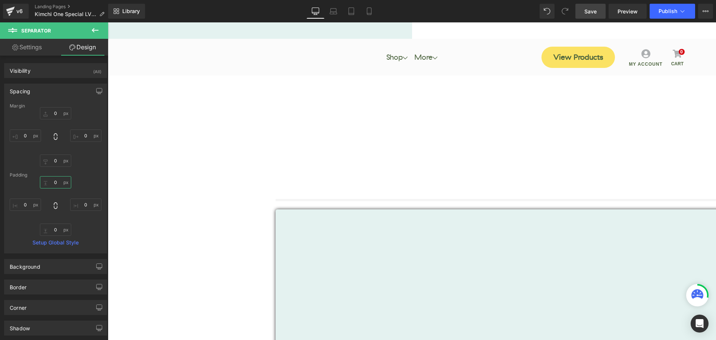
click at [52, 184] on input "0" at bounding box center [55, 182] width 31 height 12
type input "25"
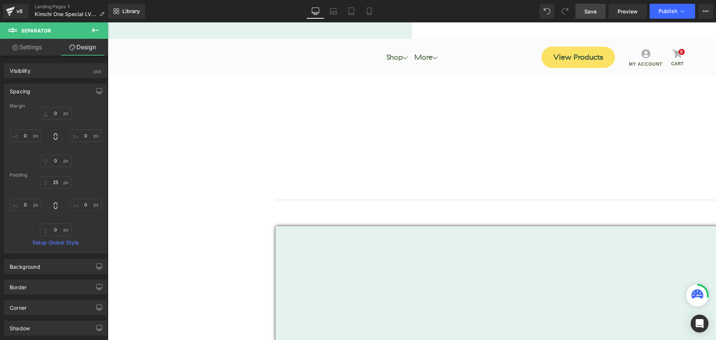
click at [108, 22] on span "Separator" at bounding box center [108, 22] width 0 height 0
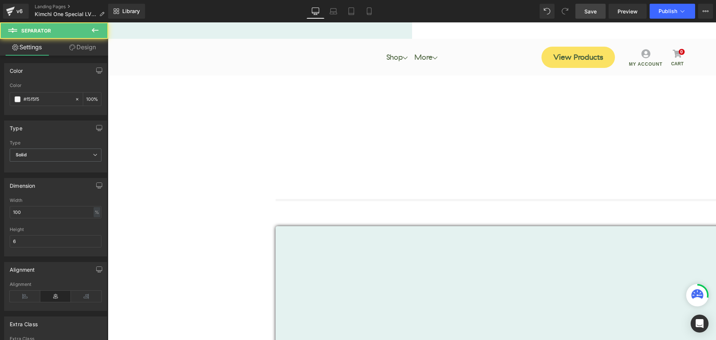
click at [88, 50] on link "Design" at bounding box center [83, 47] width 54 height 17
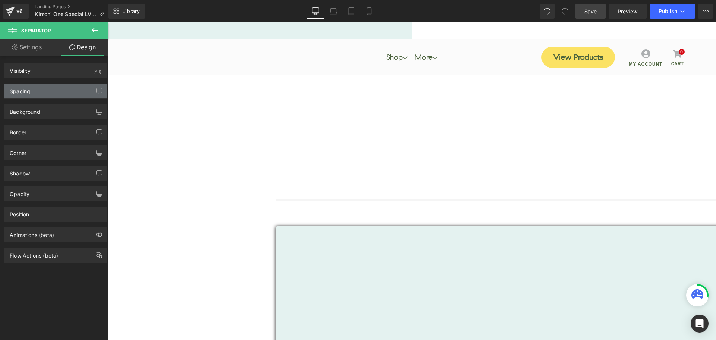
click at [40, 88] on div "Spacing" at bounding box center [55, 91] width 102 height 14
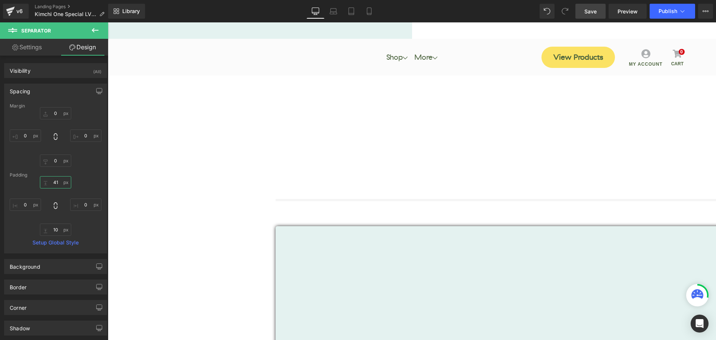
type input "4"
type input "15"
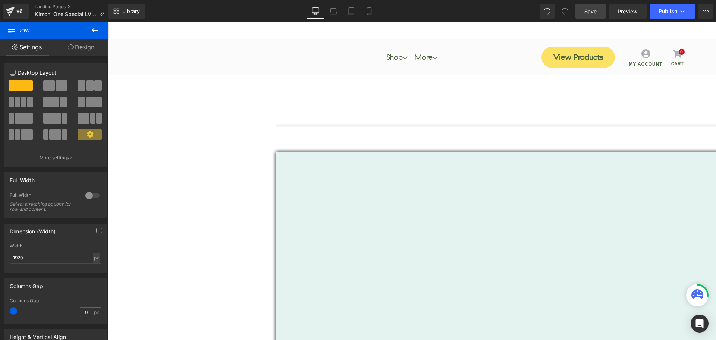
click at [312, 234] on div "Image Get Your Free Gifts! Button Or Call [PHONE_NUMBER] (M-F) Text [GEOGRAPHIC…" at bounding box center [412, 258] width 609 height 723
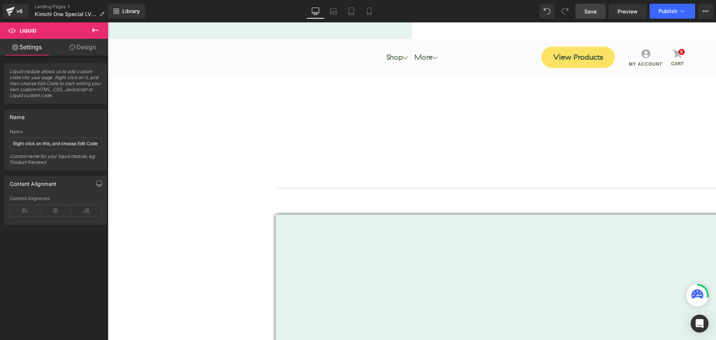
scroll to position [0, 0]
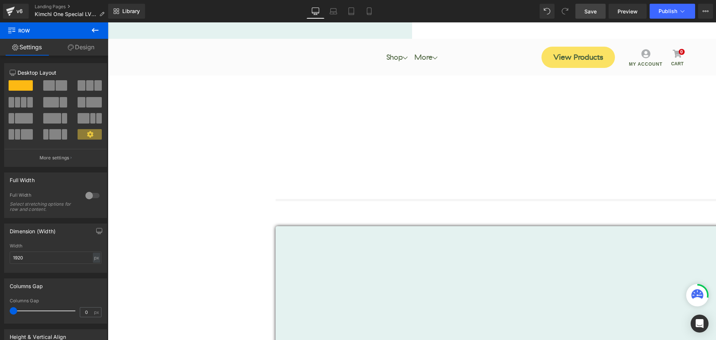
click at [594, 13] on span "Save" at bounding box center [591, 11] width 12 height 8
click at [658, 10] on button "Publish" at bounding box center [673, 11] width 46 height 15
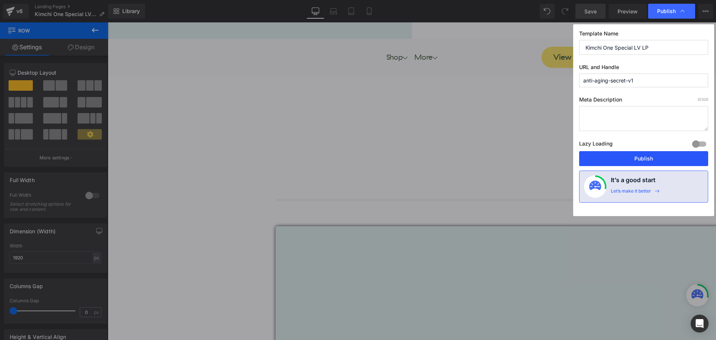
click at [648, 156] on button "Publish" at bounding box center [644, 158] width 129 height 15
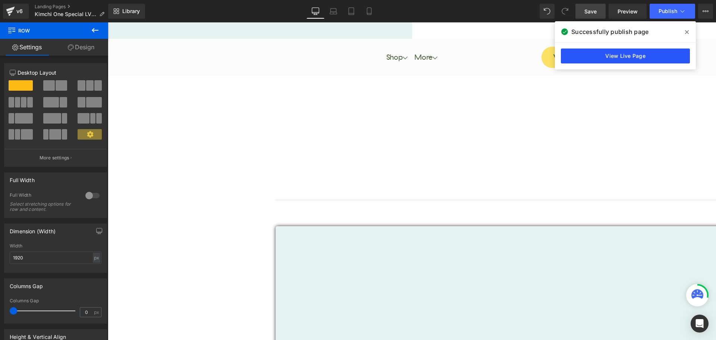
click at [638, 60] on link "View Live Page" at bounding box center [625, 56] width 129 height 15
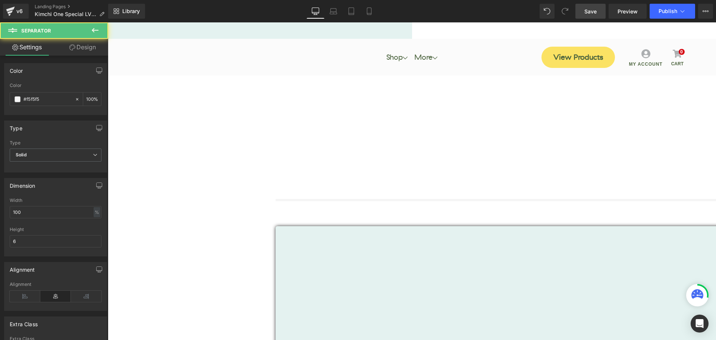
click at [373, 199] on div "Separator" at bounding box center [580, 212] width 609 height 27
click at [387, 215] on div at bounding box center [580, 219] width 609 height 9
click at [87, 43] on link "Design" at bounding box center [83, 47] width 54 height 17
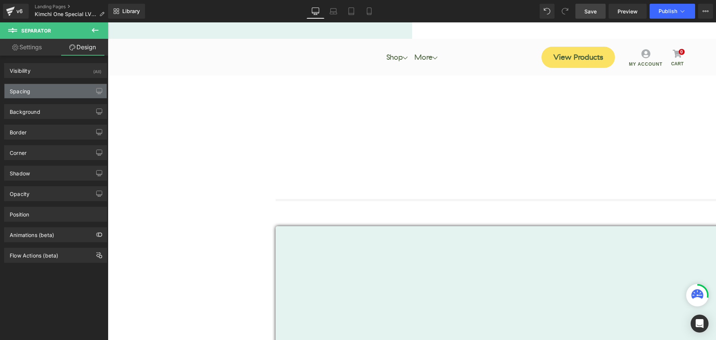
type input "0"
type input "25"
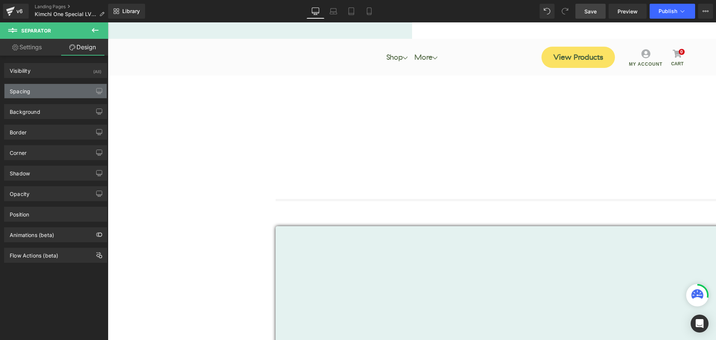
type input "0"
click at [34, 89] on div "Spacing" at bounding box center [55, 91] width 102 height 14
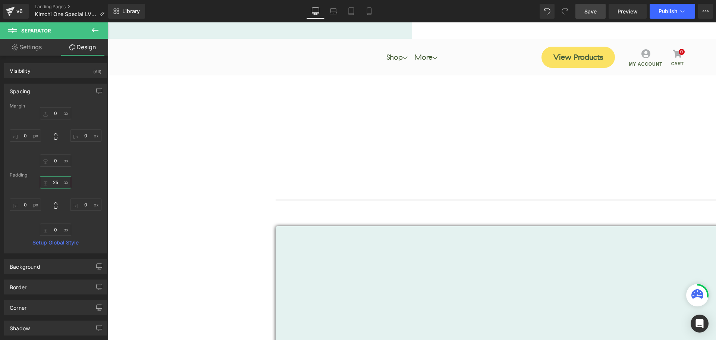
click at [55, 181] on input "25" at bounding box center [55, 182] width 31 height 12
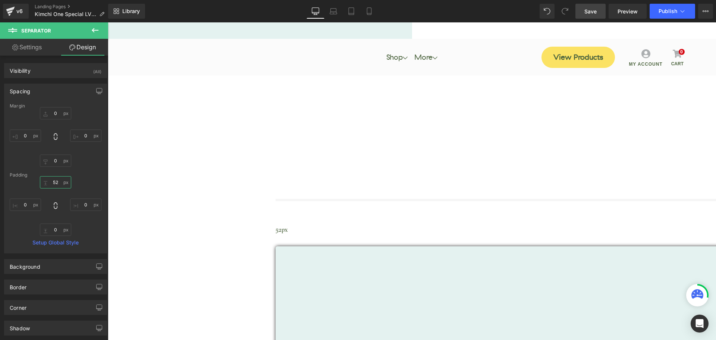
type input "5"
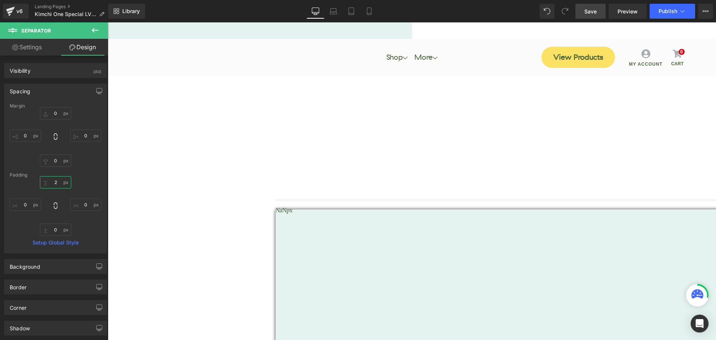
type input "25"
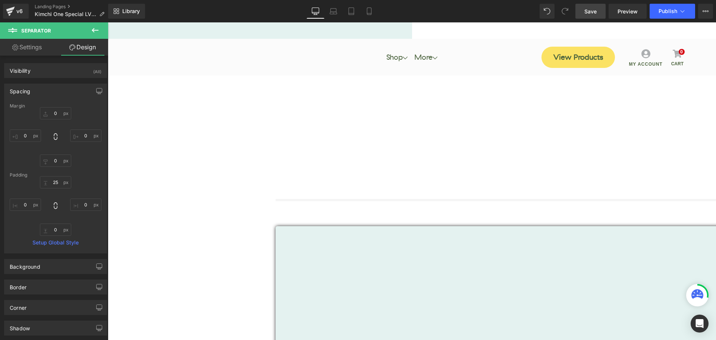
click at [412, 98] on div at bounding box center [108, 103] width 609 height 11
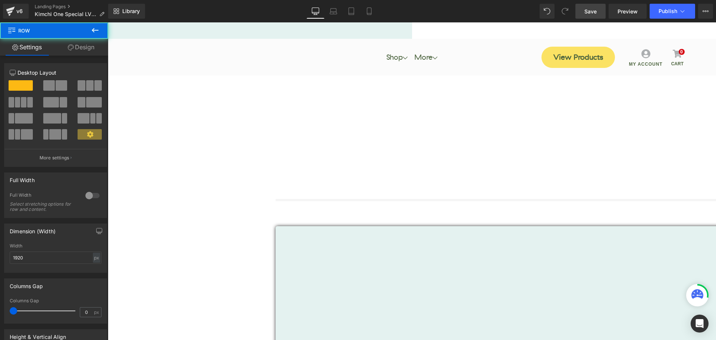
click at [93, 50] on link "Design" at bounding box center [81, 47] width 54 height 17
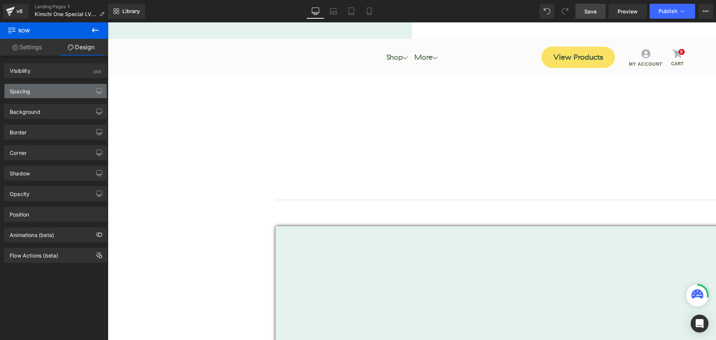
type input "0px"
type input "450px"
type input "0px"
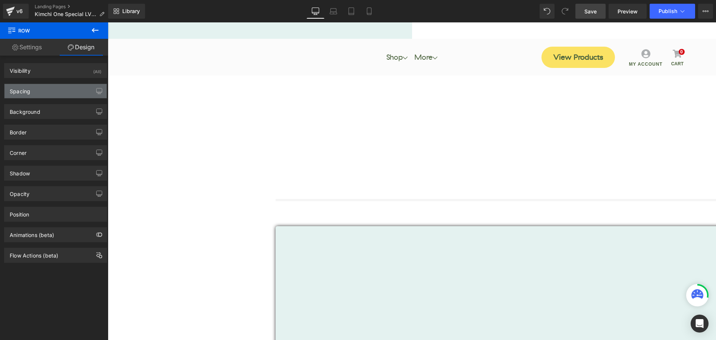
type input "450px"
click at [51, 91] on div "Spacing" at bounding box center [55, 91] width 102 height 14
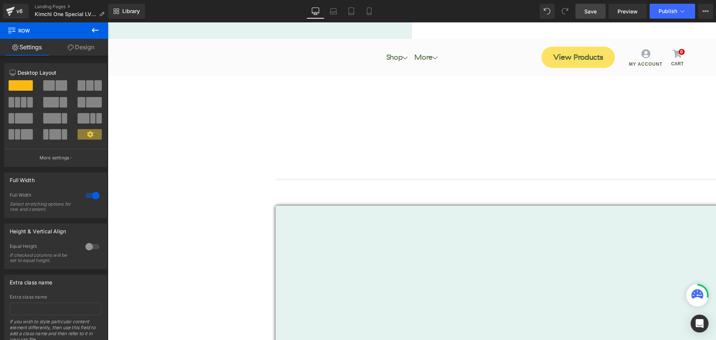
drag, startPoint x: 414, startPoint y: 64, endPoint x: 418, endPoint y: 57, distance: 8.2
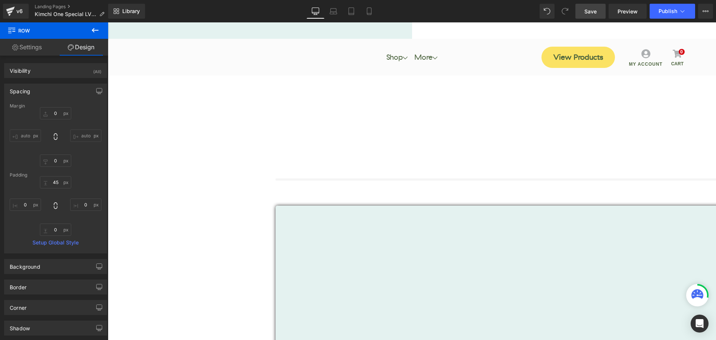
click at [594, 10] on span "Save" at bounding box center [591, 11] width 12 height 8
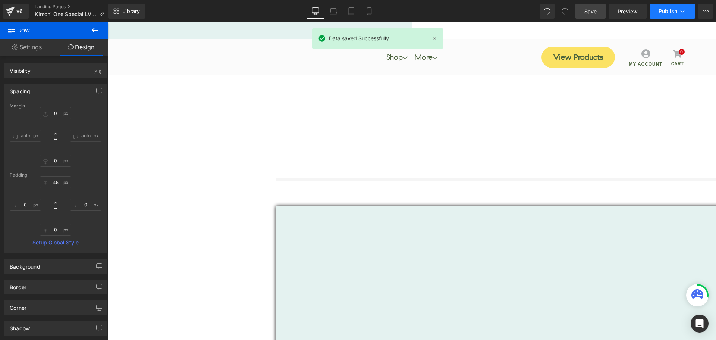
click at [665, 11] on span "Publish" at bounding box center [668, 11] width 19 height 6
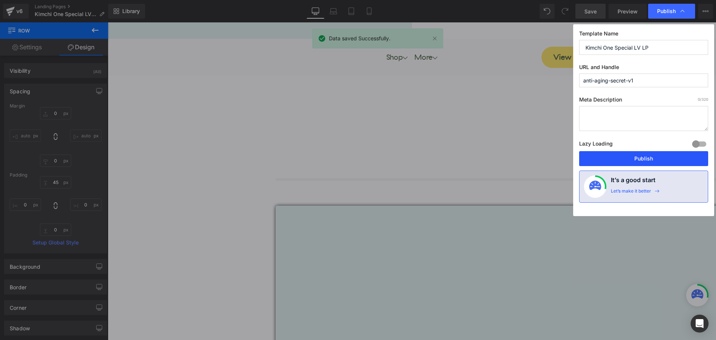
click at [665, 161] on button "Publish" at bounding box center [644, 158] width 129 height 15
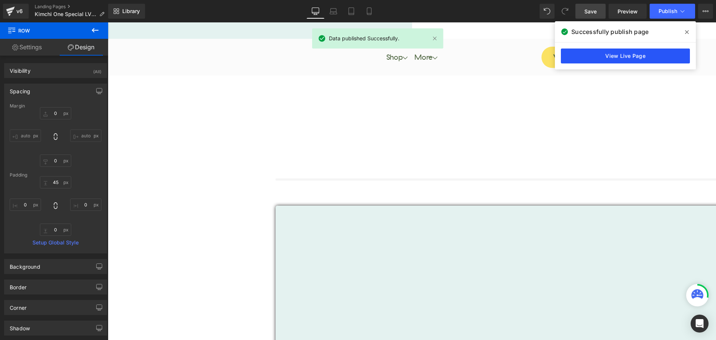
click at [604, 54] on link "View Live Page" at bounding box center [625, 56] width 129 height 15
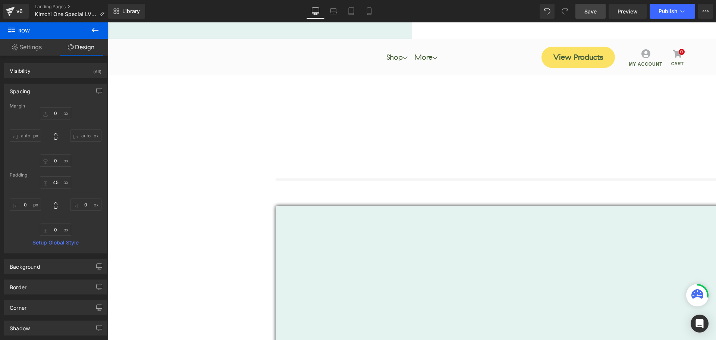
click at [108, 22] on span "Separator" at bounding box center [108, 22] width 0 height 0
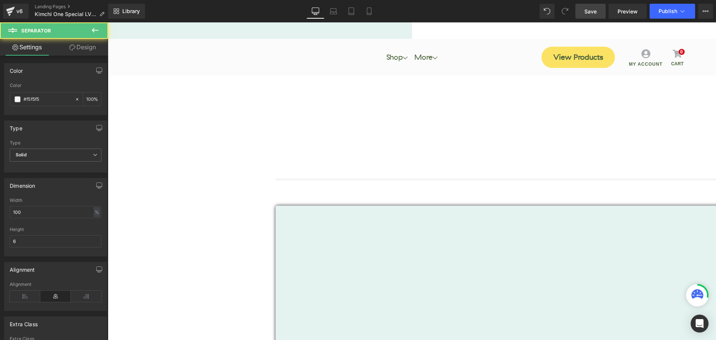
click at [88, 50] on link "Design" at bounding box center [83, 47] width 54 height 17
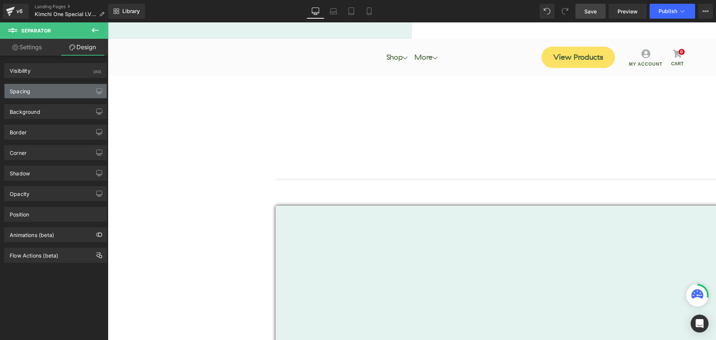
click at [51, 93] on div "Spacing" at bounding box center [55, 91] width 102 height 14
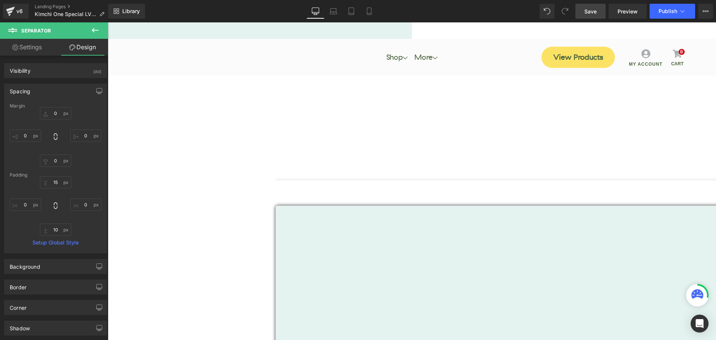
type input "0"
type input "15"
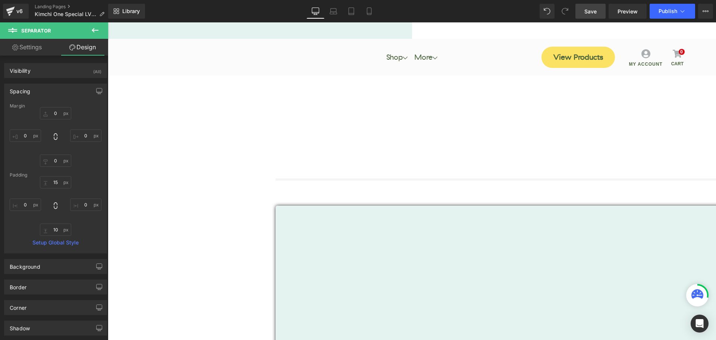
type input "0"
type input "10"
type input "0"
click at [54, 182] on input "15" at bounding box center [55, 182] width 31 height 12
type input "2"
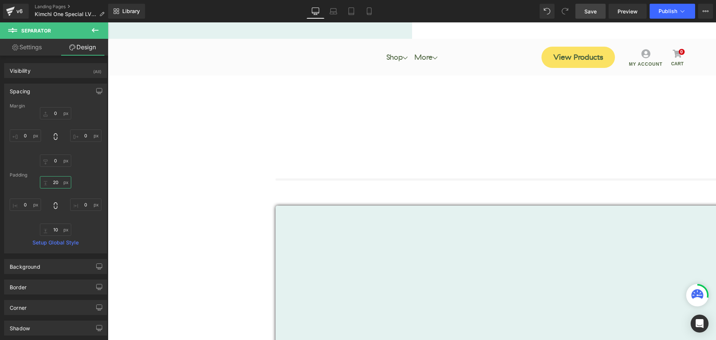
type input "2"
click at [56, 115] on input "0" at bounding box center [55, 113] width 31 height 12
click at [56, 117] on input "20" at bounding box center [55, 113] width 31 height 12
type input "10"
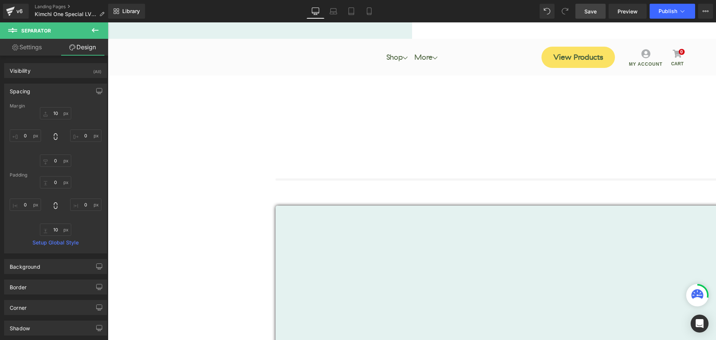
click at [108, 22] on link "Liquid" at bounding box center [108, 22] width 0 height 0
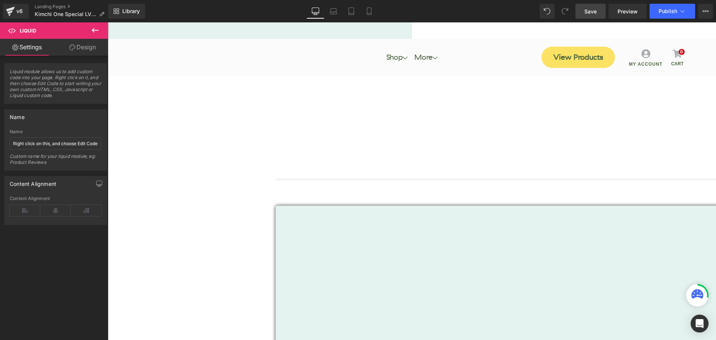
click at [83, 50] on link "Design" at bounding box center [83, 47] width 54 height 17
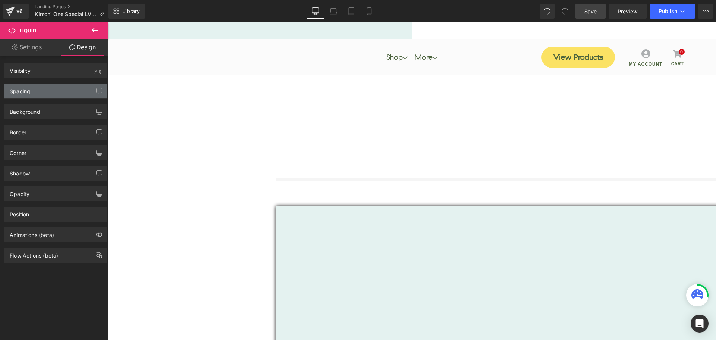
click at [26, 87] on div "Spacing" at bounding box center [20, 89] width 21 height 10
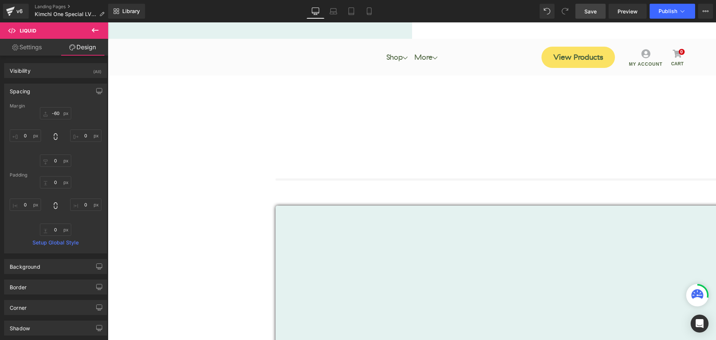
click at [589, 16] on link "Save" at bounding box center [591, 11] width 30 height 15
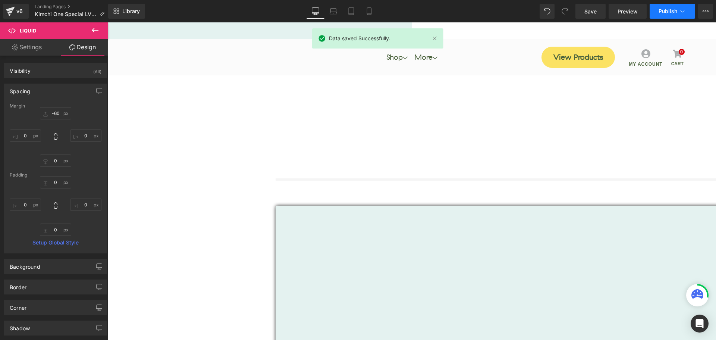
click at [668, 13] on span "Publish" at bounding box center [668, 11] width 19 height 6
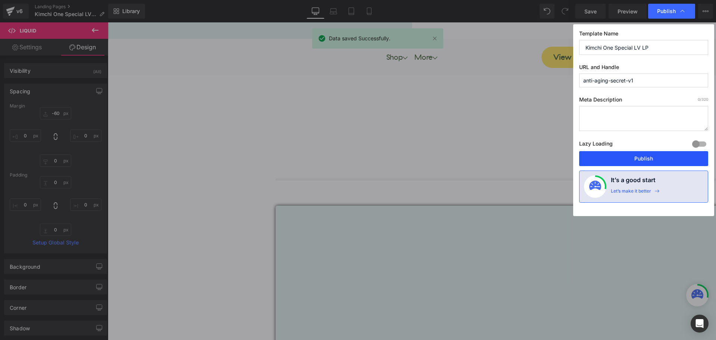
click at [663, 156] on button "Publish" at bounding box center [644, 158] width 129 height 15
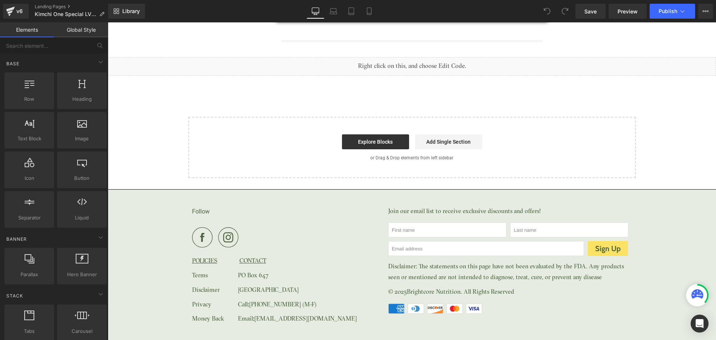
scroll to position [222, 0]
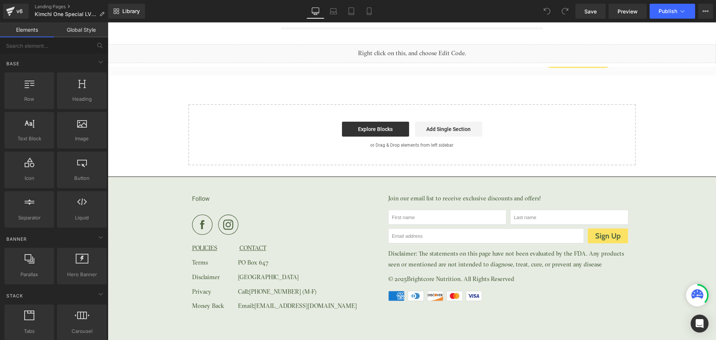
click at [166, 196] on div "Follow POLICIES CONTACT Terms PO Box 647 Disclaimer Saint Petersburg, FL 33731 …" at bounding box center [412, 260] width 609 height 167
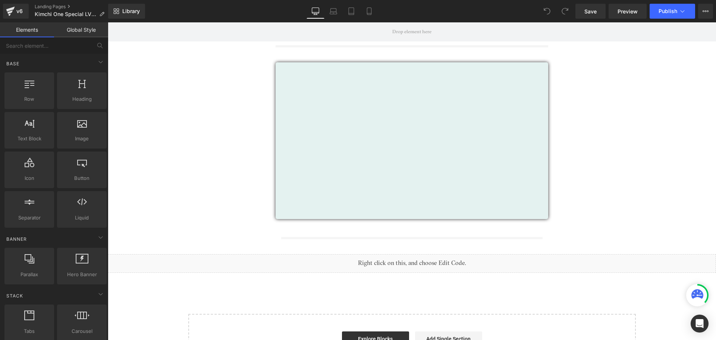
scroll to position [0, 0]
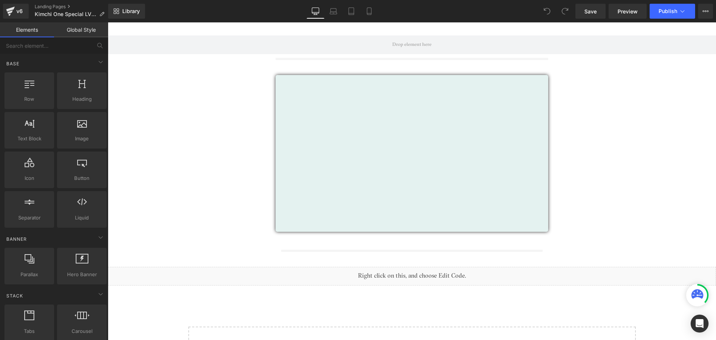
click at [714, 11] on div "Save Preview Publish Scheduled View Live Page View with current Template Save T…" at bounding box center [645, 11] width 144 height 15
click at [708, 10] on icon at bounding box center [706, 11] width 6 height 6
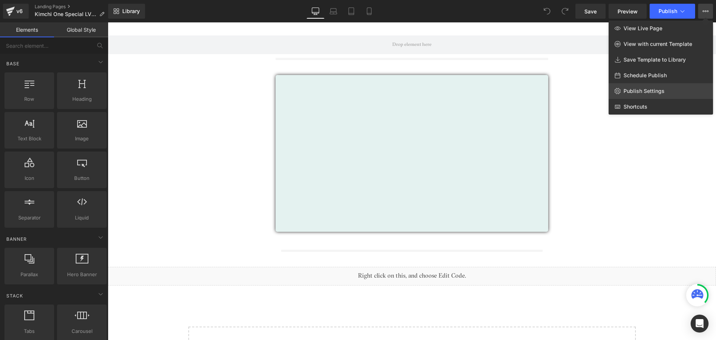
click at [639, 95] on link "Publish Settings" at bounding box center [661, 91] width 104 height 16
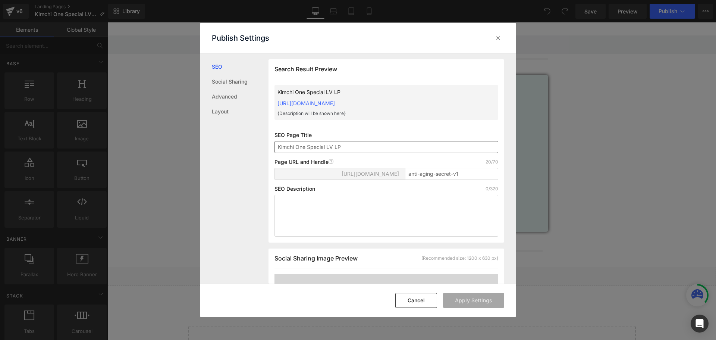
scroll to position [0, 0]
click at [219, 110] on link "Layout" at bounding box center [240, 111] width 57 height 15
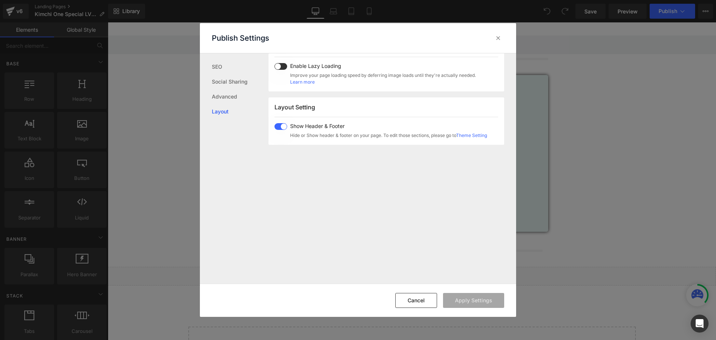
scroll to position [370, 0]
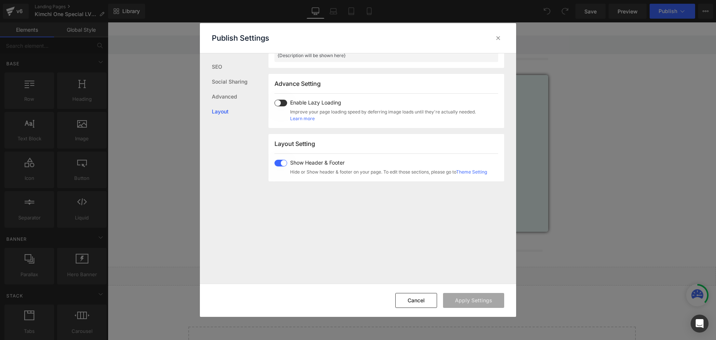
click at [283, 163] on span at bounding box center [281, 163] width 13 height 7
click at [474, 302] on button "Apply Settings" at bounding box center [473, 300] width 61 height 15
drag, startPoint x: 769, startPoint y: 209, endPoint x: 657, endPoint y: 181, distance: 115.8
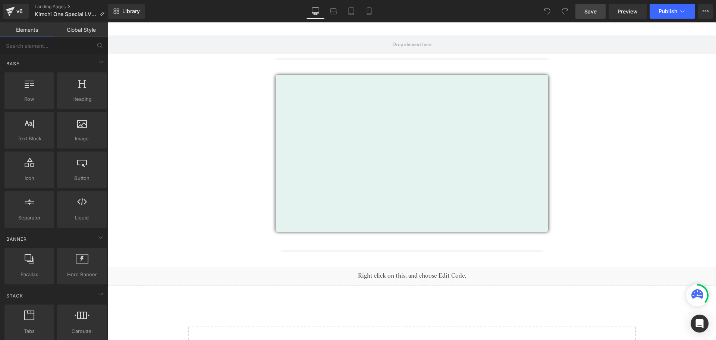
click at [599, 8] on link "Save" at bounding box center [591, 11] width 30 height 15
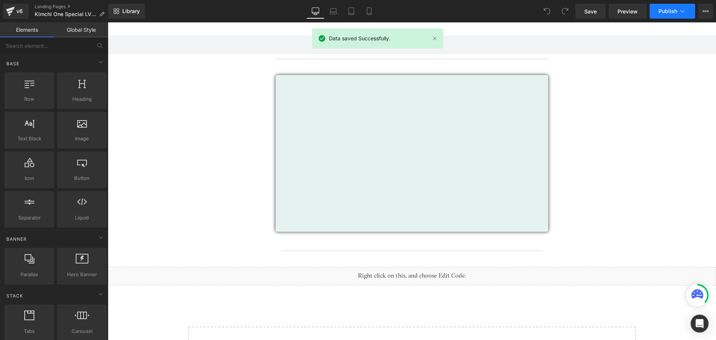
click at [656, 13] on button "Publish" at bounding box center [673, 11] width 46 height 15
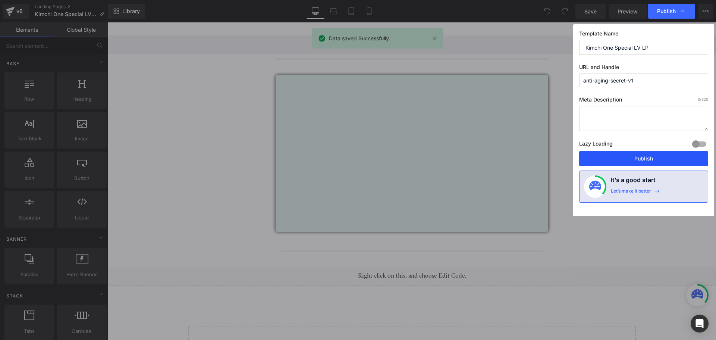
drag, startPoint x: 650, startPoint y: 157, endPoint x: 525, endPoint y: 130, distance: 127.6
click at [650, 157] on button "Publish" at bounding box center [644, 158] width 129 height 15
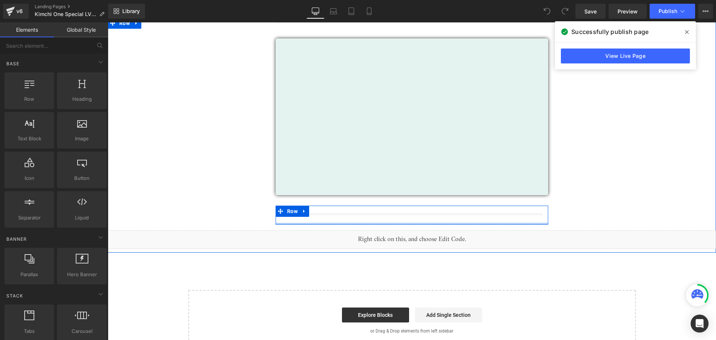
scroll to position [0, 0]
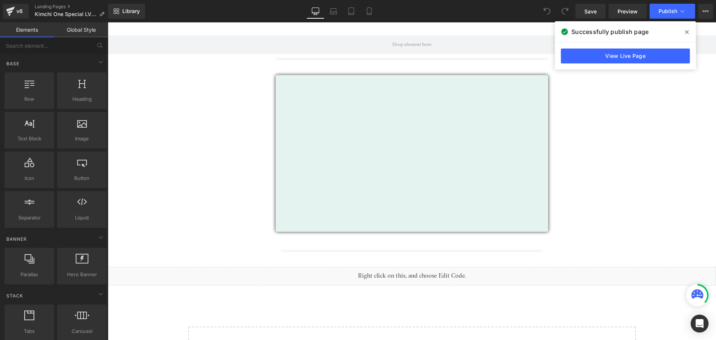
click at [688, 32] on icon at bounding box center [687, 32] width 4 height 4
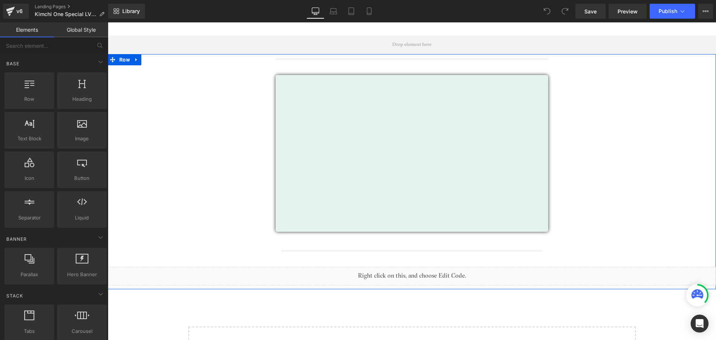
click at [191, 152] on div "Separator Vimeo Separator Row Row 450px" at bounding box center [412, 171] width 609 height 235
